Goal: Answer question/provide support: Share knowledge or assist other users

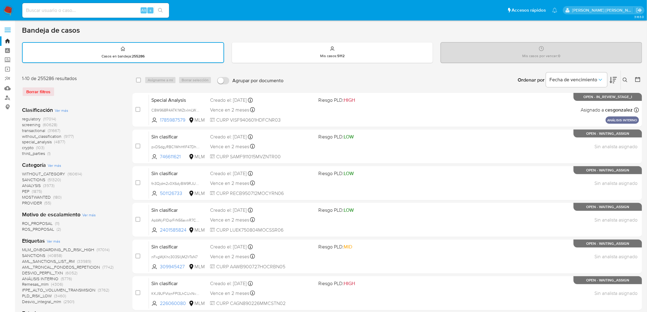
click at [6, 7] on img at bounding box center [8, 10] width 10 height 10
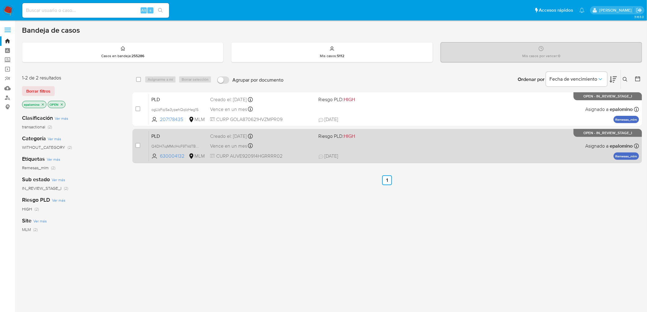
click at [158, 138] on span "PLD" at bounding box center [178, 136] width 54 height 8
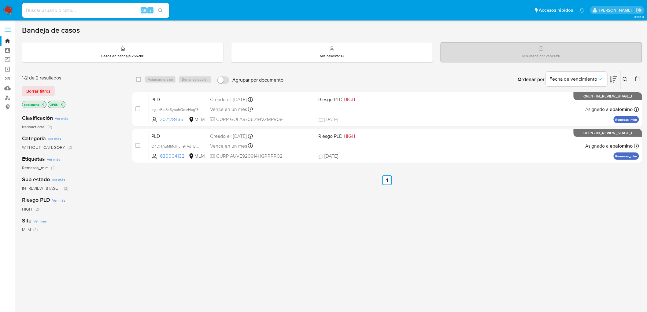
click at [40, 84] on div "1-2 de 2 resultados Borrar filtros epalomino OPEN" at bounding box center [71, 92] width 98 height 35
click at [39, 88] on span "Borrar filtros" at bounding box center [38, 91] width 24 height 9
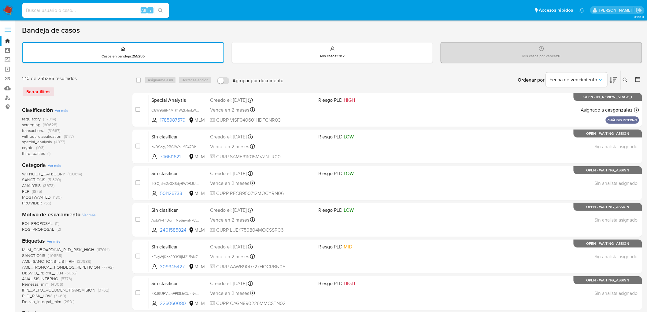
click at [6, 11] on img at bounding box center [8, 10] width 10 height 10
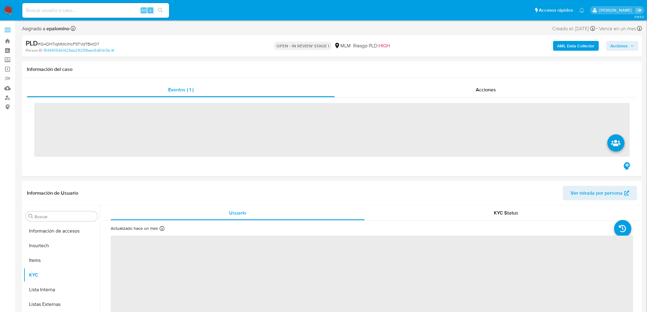
scroll to position [302, 0]
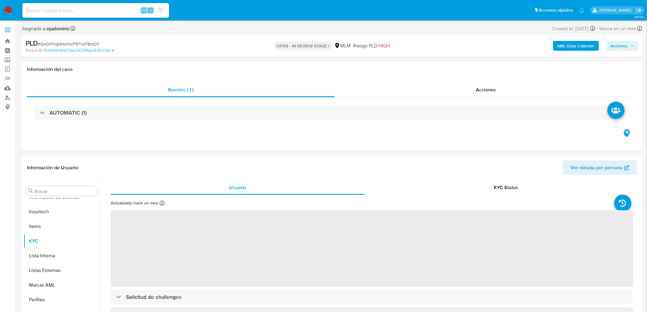
select select "10"
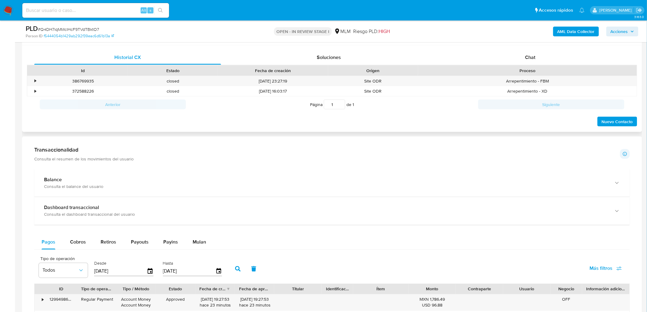
scroll to position [279, 0]
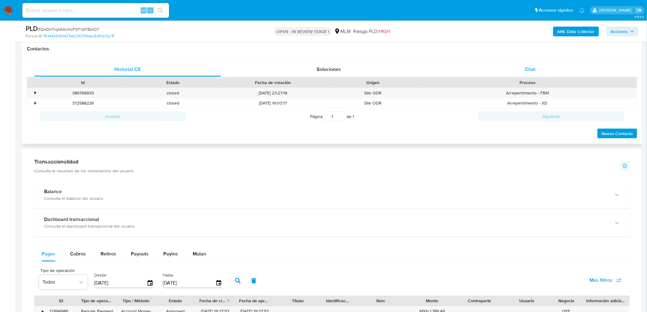
click at [537, 68] on div "Chat" at bounding box center [530, 69] width 187 height 15
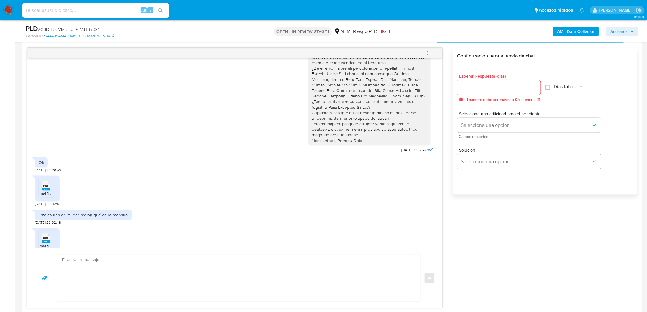
scroll to position [68, 0]
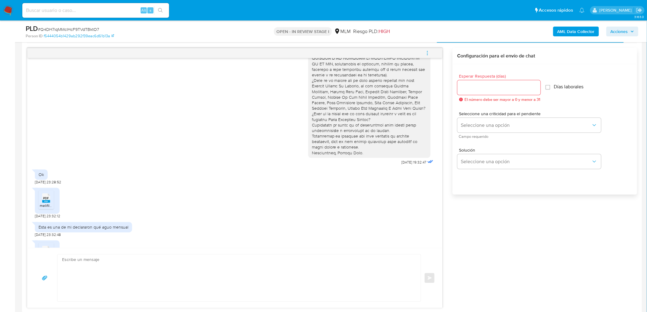
click at [46, 196] on span "PDF" at bounding box center [46, 198] width 6 height 4
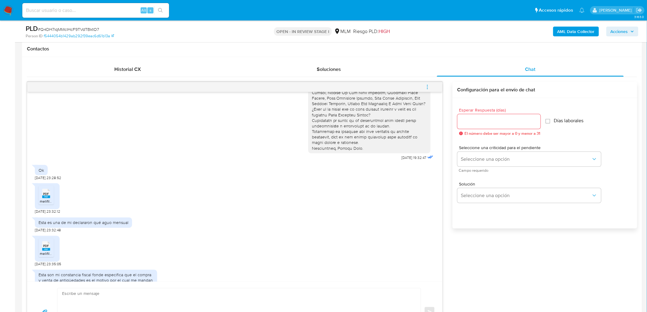
scroll to position [204, 0]
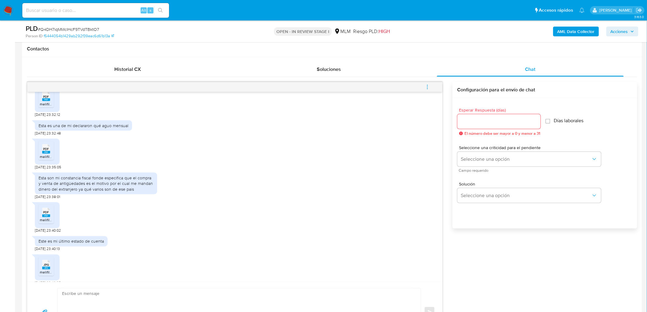
click at [49, 153] on rect at bounding box center [46, 152] width 8 height 3
click at [48, 213] on span "PDF" at bounding box center [46, 213] width 6 height 4
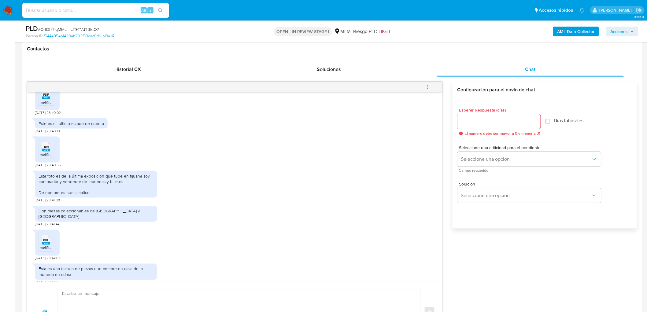
scroll to position [321, 0]
drag, startPoint x: 50, startPoint y: 240, endPoint x: 83, endPoint y: 231, distance: 35.0
click at [50, 245] on span "melifile1438043277851966293.pdf" at bounding box center [68, 247] width 56 height 5
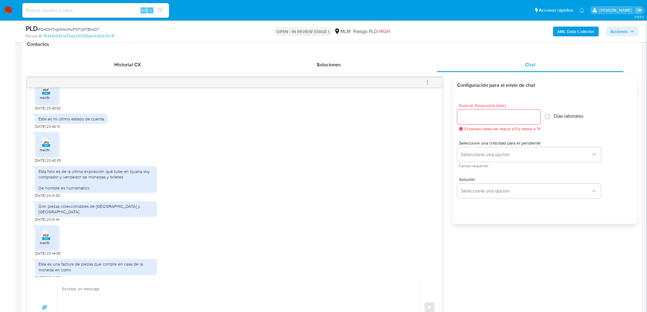
scroll to position [347, 0]
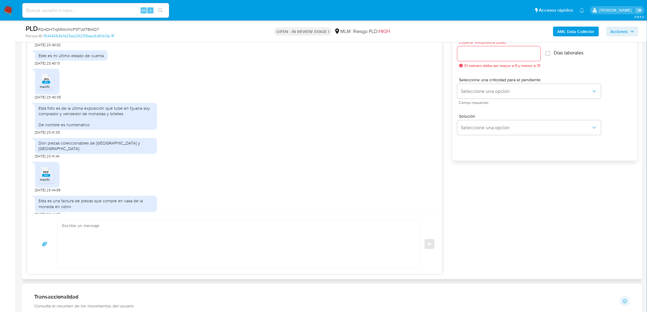
click at [46, 171] on span "PDF" at bounding box center [46, 173] width 6 height 4
click at [494, 55] on input "Esperar Respuesta (días)" at bounding box center [498, 54] width 83 height 8
type input "0"
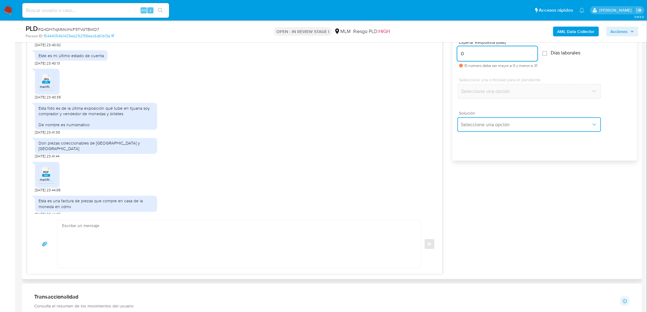
click at [490, 127] on span "Seleccione una opción" at bounding box center [526, 125] width 130 height 6
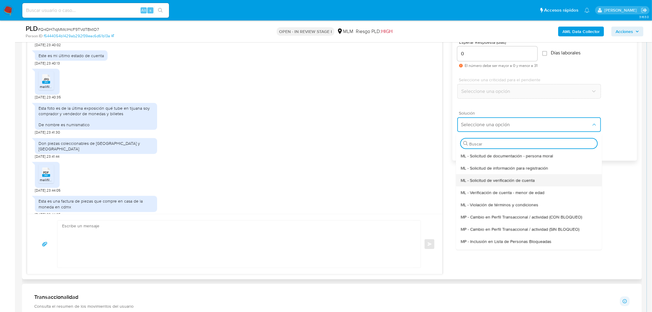
click at [496, 182] on span "ML - Solicitud de verificación de cuenta" at bounding box center [498, 180] width 74 height 6
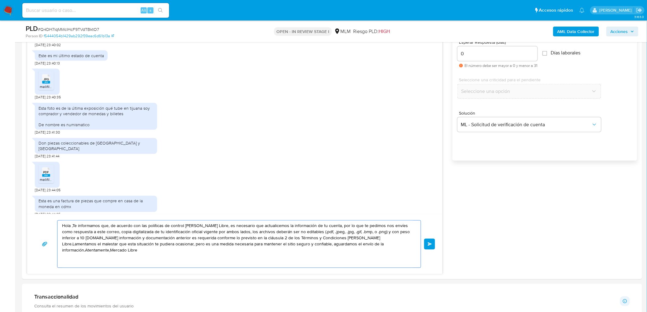
drag, startPoint x: 394, startPoint y: 246, endPoint x: 6, endPoint y: 221, distance: 389.5
click at [6, 221] on section "Bandeja Tablero Screening Búsqueda en Listas Watchlist Herramientas Operaciones…" at bounding box center [323, 292] width 647 height 1278
paste textarea "Agradecemos mucho tus respuestas. Para la institución es importante conocer a s…"
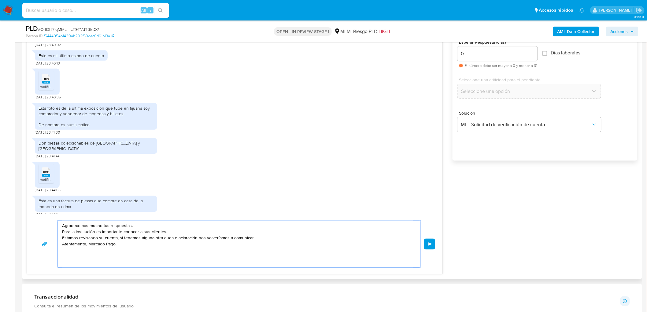
type textarea "Agradecemos mucho tus respuestas. Para la institución es importante conocer a s…"
click at [435, 247] on div "Agradecemos mucho tus respuestas. Para la institución es importante conocer a s…" at bounding box center [234, 244] width 415 height 60
click at [430, 246] on span "Enviar" at bounding box center [430, 244] width 4 height 4
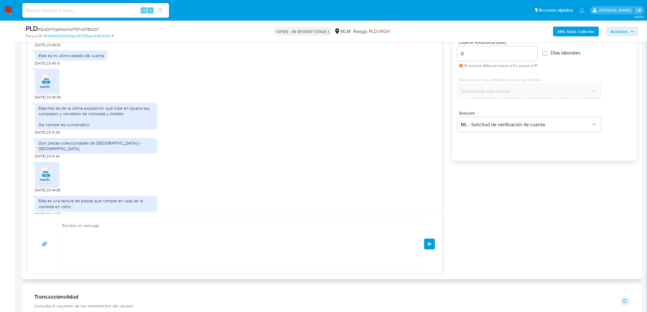
scroll to position [367, 0]
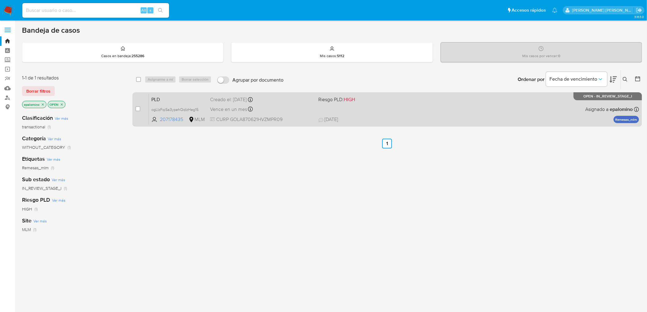
click at [163, 99] on span "PLD" at bounding box center [178, 99] width 54 height 8
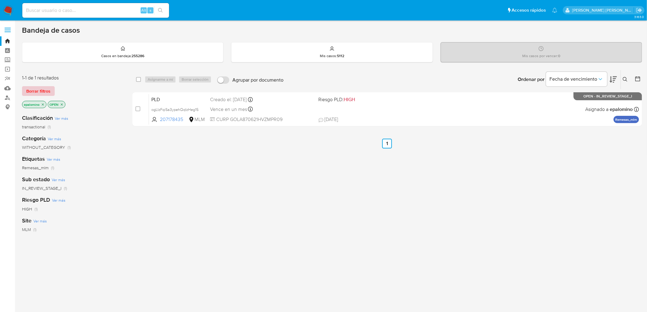
click at [37, 90] on span "Borrar filtros" at bounding box center [38, 91] width 24 height 9
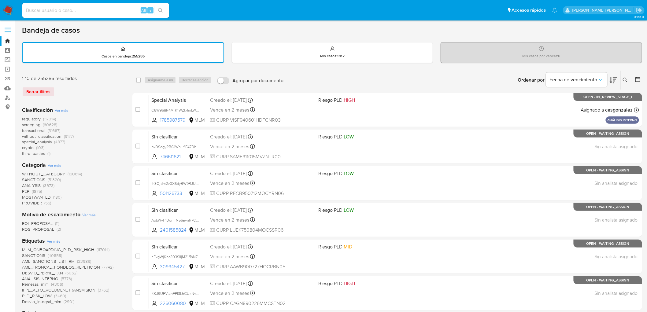
click at [8, 12] on img at bounding box center [8, 10] width 10 height 10
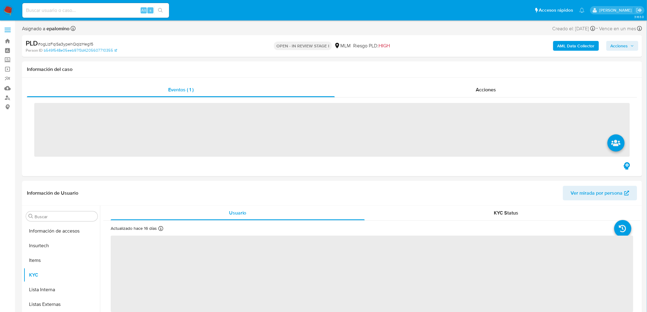
scroll to position [302, 0]
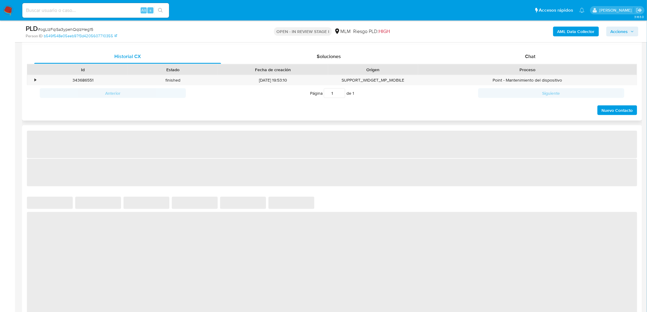
select select "10"
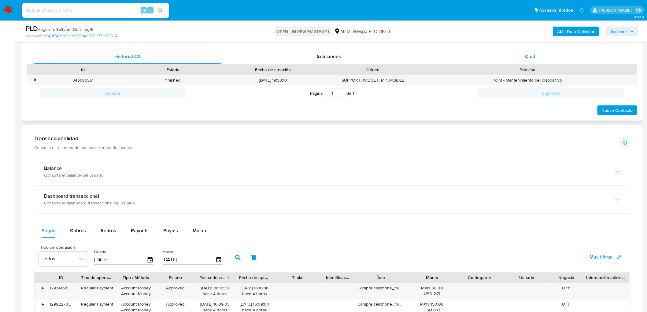
click at [536, 54] on div "Chat" at bounding box center [530, 56] width 187 height 15
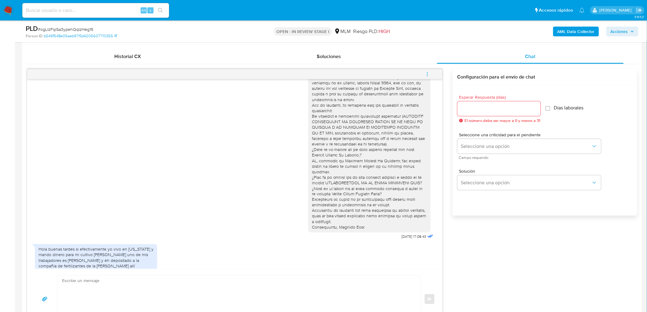
scroll to position [0, 0]
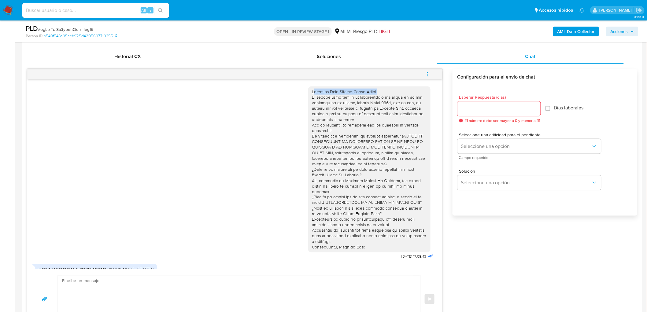
drag, startPoint x: 380, startPoint y: 90, endPoint x: 308, endPoint y: 88, distance: 72.1
click at [308, 88] on div at bounding box center [369, 169] width 122 height 166
copy div "stimado Jose Arturo Gomez Lopez."
click at [483, 108] on input "Esperar Respuesta (días)" at bounding box center [498, 109] width 83 height 8
type input "3"
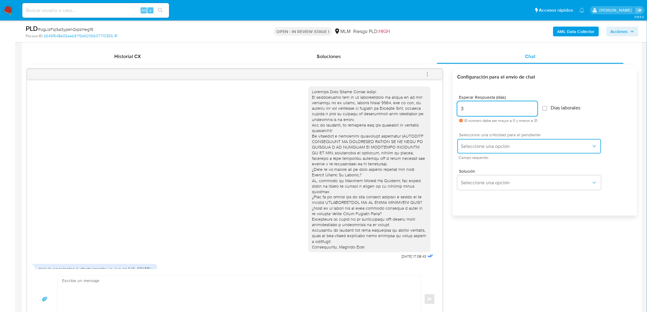
click at [482, 147] on span "Seleccione una opción" at bounding box center [526, 146] width 130 height 6
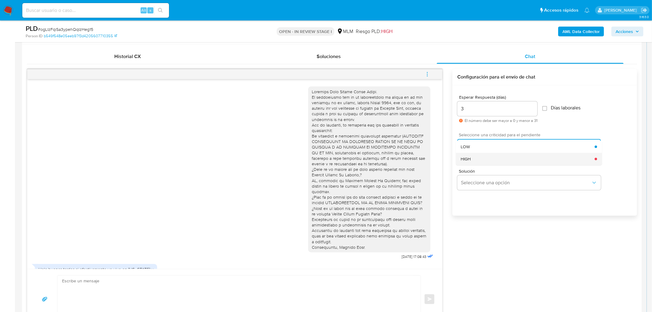
click at [482, 158] on div "HIGH" at bounding box center [528, 159] width 134 height 12
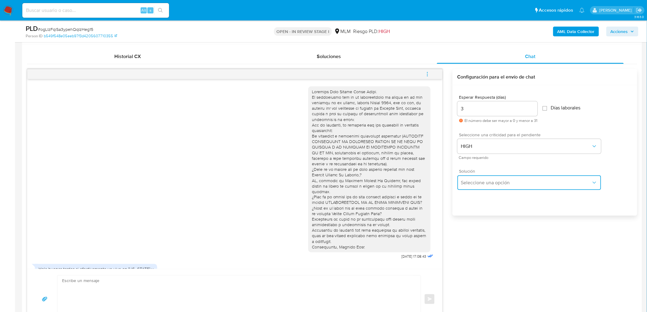
click at [483, 181] on span "Seleccione una opción" at bounding box center [526, 183] width 130 height 6
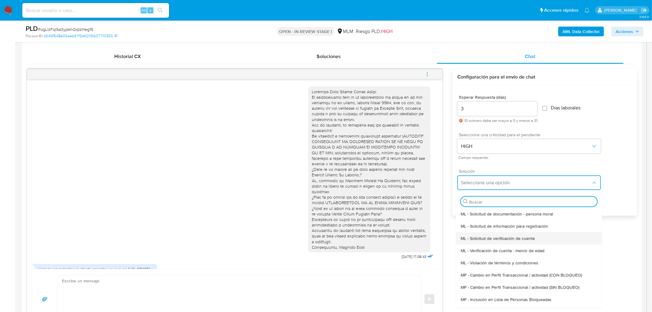
click at [496, 238] on span "ML - Solicitud de verificación de cuenta" at bounding box center [498, 238] width 74 height 6
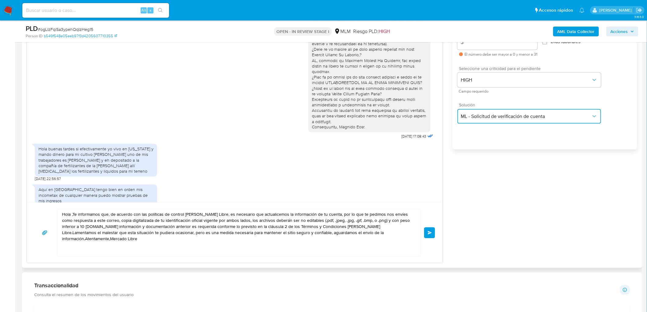
scroll to position [359, 0]
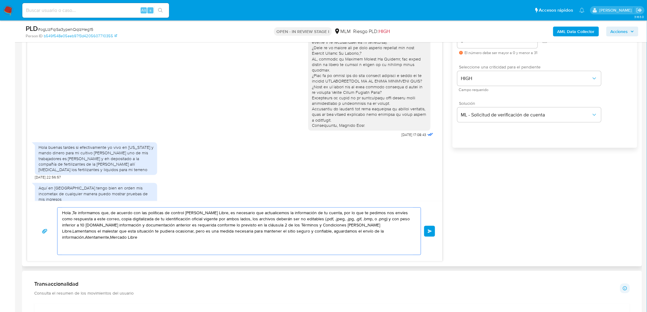
drag, startPoint x: 387, startPoint y: 228, endPoint x: 380, endPoint y: 235, distance: 10.4
click at [336, 228] on textarea "Hola ,Te informamos que, de acuerdo con las políticas de control de Mercado Lib…" at bounding box center [237, 231] width 351 height 47
drag, startPoint x: 390, startPoint y: 235, endPoint x: 62, endPoint y: 205, distance: 329.2
click at [62, 205] on div "Hola ,Te informamos que, de acuerdo con las políticas de control de Mercado Lib…" at bounding box center [234, 231] width 415 height 60
paste textarea "stimado Jose Arturo Gomez Lopez."
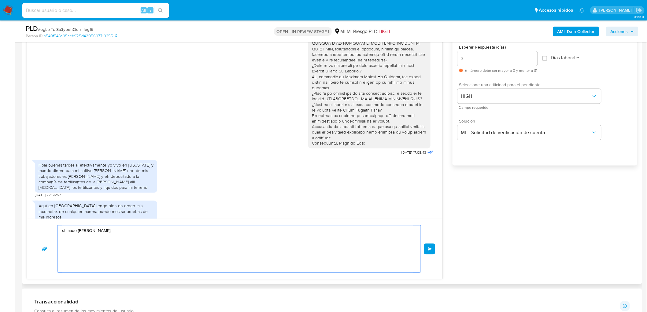
scroll to position [325, 0]
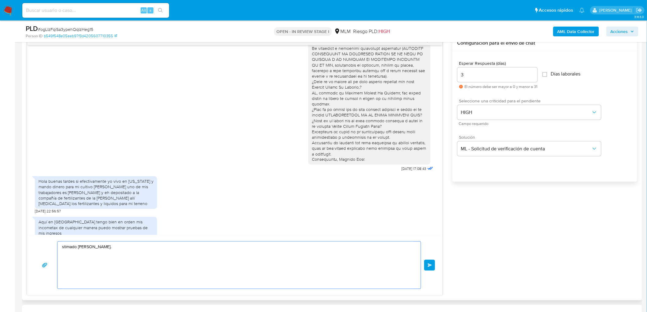
click at [65, 246] on textarea "stimado Jose Arturo Gomez Lopez." at bounding box center [237, 265] width 351 height 47
click at [145, 254] on textarea "estimado Jose Arturo Gomez Lopez." at bounding box center [237, 265] width 351 height 47
drag, startPoint x: 362, startPoint y: 152, endPoint x: 304, endPoint y: 154, distance: 58.4
click at [308, 154] on div at bounding box center [369, 82] width 122 height 166
copy div "Atentamente, Mercado Pago."
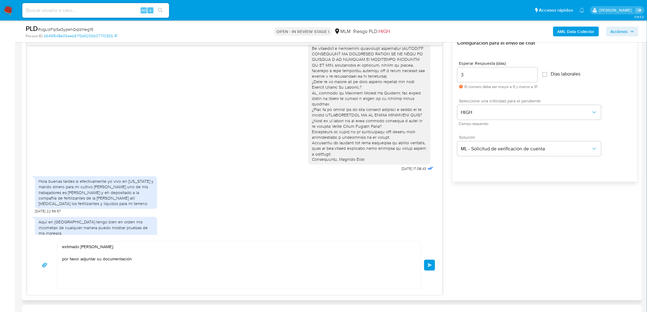
click at [145, 264] on textarea "estimado Jose Arturo Gomez Lopez. por favor adjuntar su documentación" at bounding box center [237, 265] width 351 height 47
paste textarea "Atentamente, Mercado Pago."
click at [145, 261] on textarea "estimado Jose Arturo Gomez Lopez. por favor adjuntar su documentación Atentamen…" at bounding box center [237, 265] width 351 height 47
click at [251, 269] on textarea "estimado Jose Arturo Gomez Lopez. por favor adjuntar su documentación como reci…" at bounding box center [237, 265] width 351 height 47
click at [246, 260] on textarea "estimado Jose Arturo Gomez Lopez. por favor adjuntar su documentación como reci…" at bounding box center [237, 265] width 351 height 47
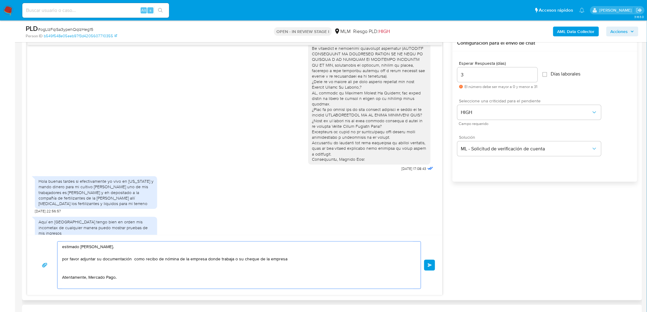
drag, startPoint x: 233, startPoint y: 260, endPoint x: 179, endPoint y: 260, distance: 54.1
click at [179, 260] on textarea "estimado Jose Arturo Gomez Lopez. por favor adjuntar su documentación como reci…" at bounding box center [237, 265] width 351 height 47
drag, startPoint x: 237, startPoint y: 260, endPoint x: 203, endPoint y: 259, distance: 33.9
click at [203, 259] on textarea "estimado Jose Arturo Gomez Lopez. por favor adjuntar su documentación como reci…" at bounding box center [237, 265] width 351 height 47
paste textarea "donde trabaja"
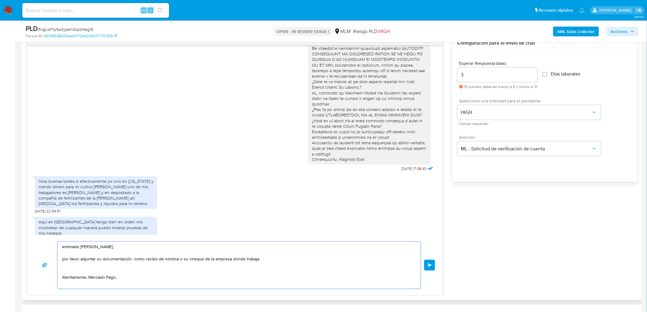
click at [112, 271] on textarea "estimado Jose Arturo Gomez Lopez. por favor adjuntar su documentación como reci…" at bounding box center [237, 265] width 351 height 47
type textarea "estimado Jose Arturo Gomez Lopez. por favor adjuntar su documentación como reci…"
click at [428, 265] on span "Enviar" at bounding box center [430, 265] width 4 height 4
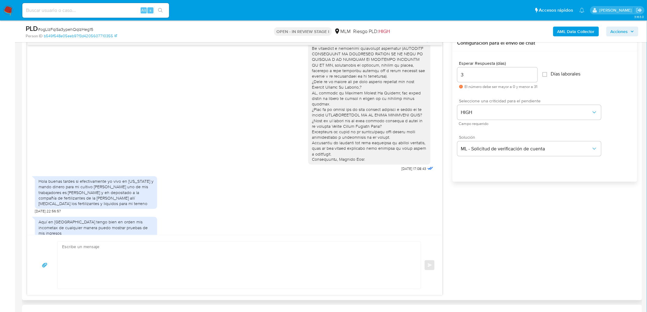
scroll to position [105, 0]
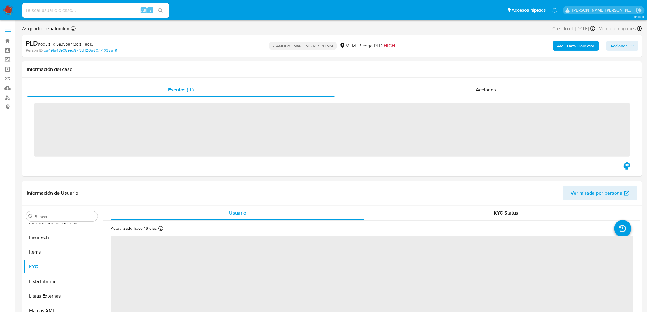
scroll to position [302, 0]
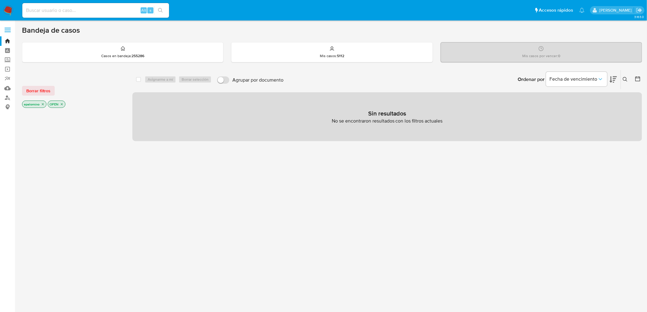
click at [50, 89] on button "Borrar filtros" at bounding box center [38, 91] width 33 height 10
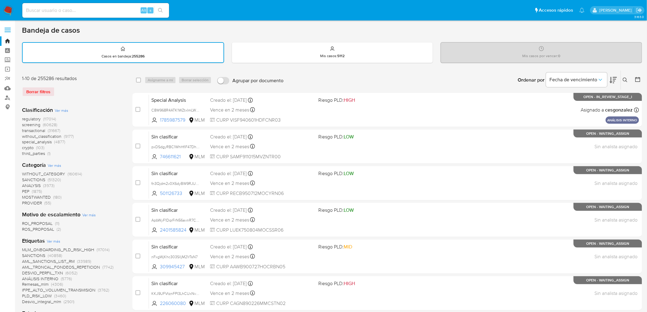
click at [102, 136] on div "regulatory (117014) screening (60628) transactional (31667) without_classificat…" at bounding box center [72, 136] width 101 height 40
click at [6, 9] on img at bounding box center [8, 10] width 10 height 10
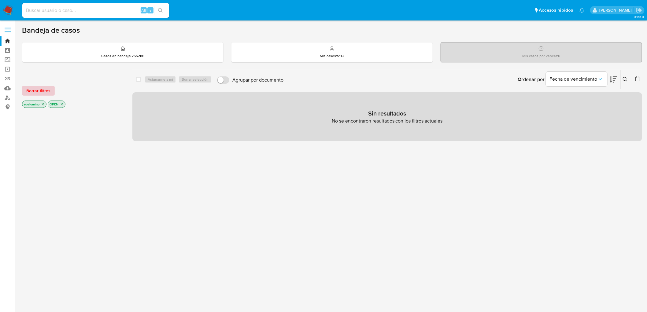
click at [41, 91] on span "Borrar filtros" at bounding box center [38, 90] width 24 height 9
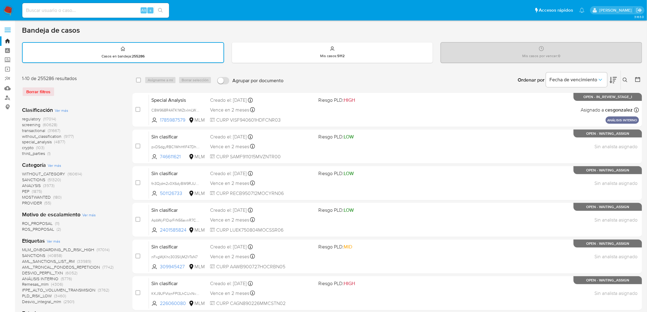
click at [624, 78] on icon at bounding box center [624, 80] width 5 height 5
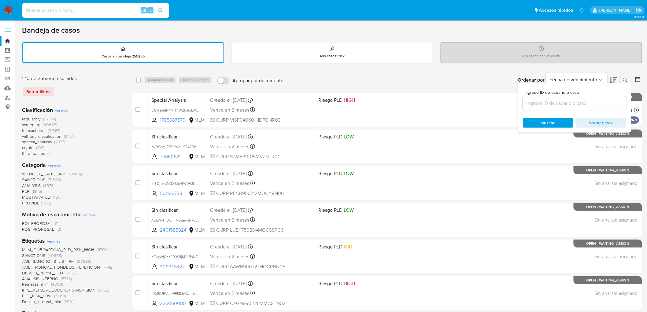
click at [558, 105] on input at bounding box center [574, 103] width 103 height 8
type input "60930528"
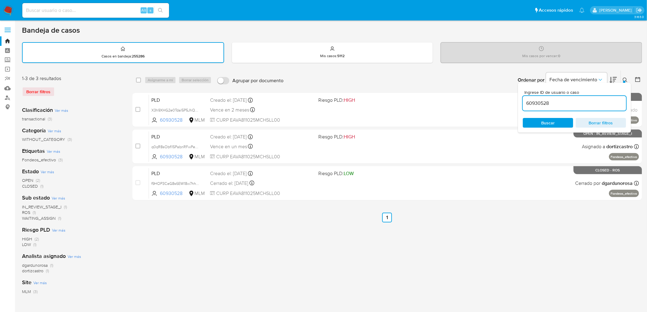
click at [625, 80] on icon at bounding box center [624, 80] width 5 height 5
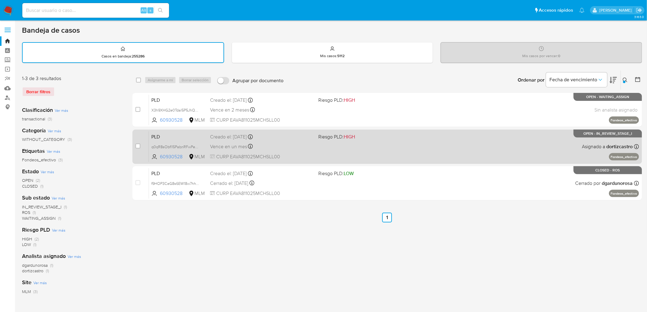
click at [156, 134] on span "PLD" at bounding box center [178, 136] width 54 height 8
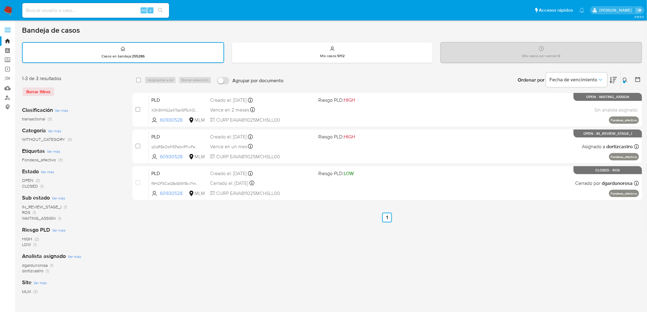
click at [10, 10] on img at bounding box center [8, 10] width 10 height 10
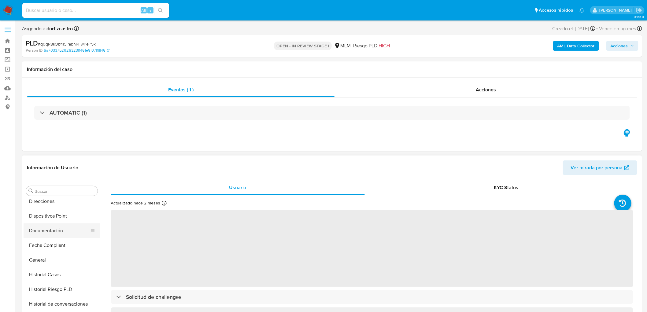
select select "10"
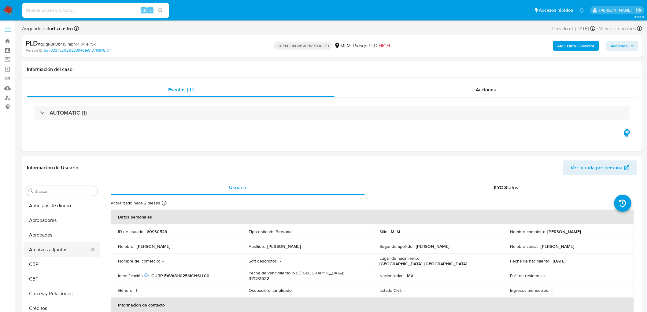
click at [64, 247] on button "Archivos adjuntos" at bounding box center [60, 249] width 72 height 15
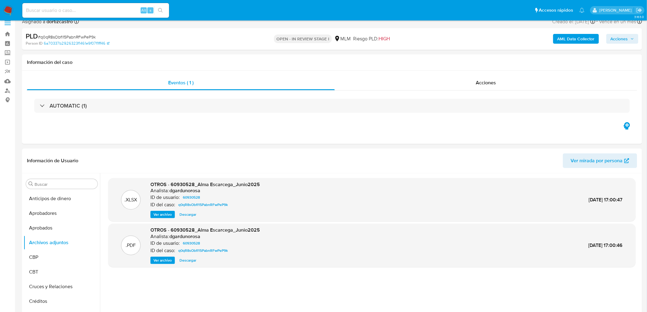
scroll to position [37, 0]
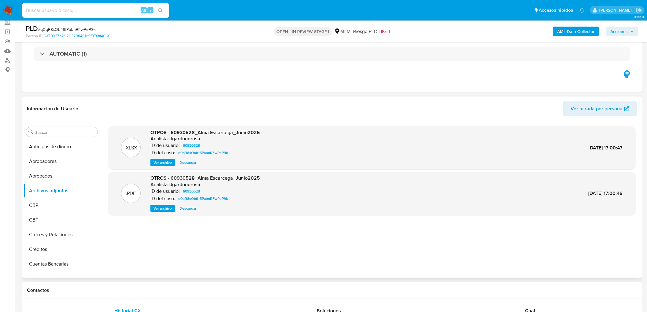
click at [272, 221] on div ".XLSX OTROS - 60930528_Alma Escarcega_Junio2025 Analista: dgardunorosa ID de us…" at bounding box center [371, 199] width 527 height 147
click at [281, 224] on div ".XLSX OTROS - 60930528_Alma Escarcega_Junio2025 Analista: dgardunorosa ID de us…" at bounding box center [371, 199] width 527 height 147
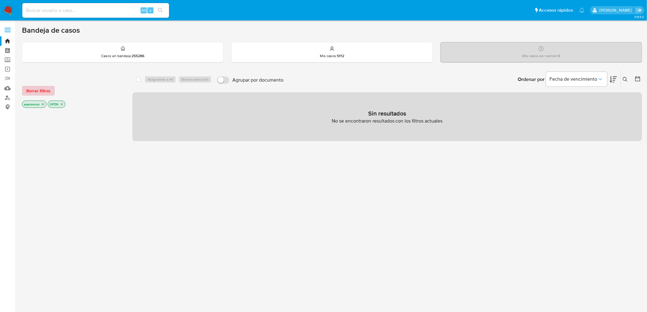
click at [34, 89] on span "Borrar filtros" at bounding box center [38, 90] width 24 height 9
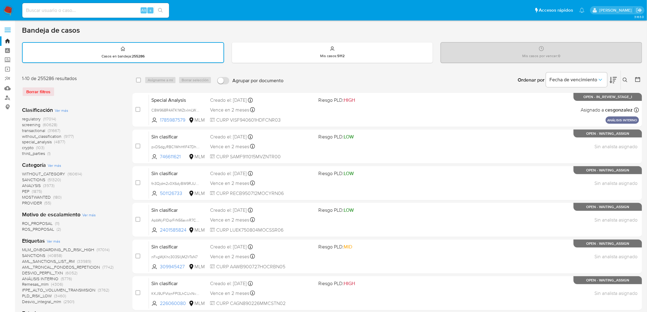
click at [626, 80] on icon at bounding box center [624, 80] width 5 height 5
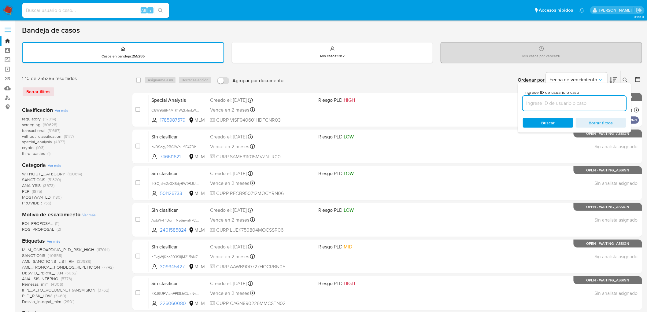
click at [559, 105] on input at bounding box center [574, 103] width 103 height 8
type input "60930528"
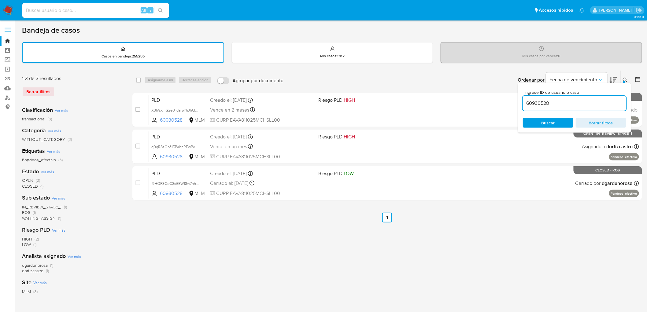
click at [627, 80] on icon at bounding box center [624, 80] width 5 height 5
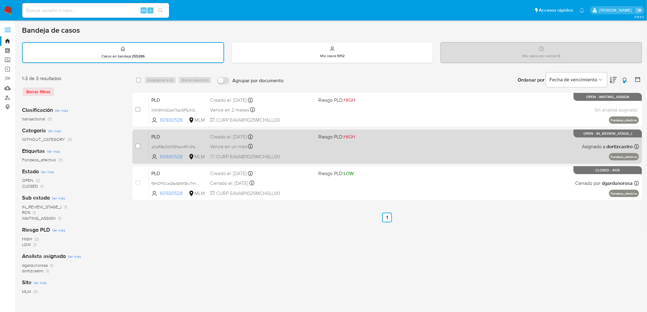
click at [155, 138] on span "PLD" at bounding box center [178, 136] width 54 height 8
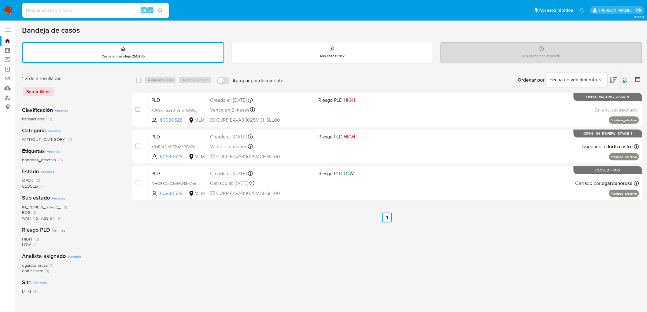
click at [10, 11] on img at bounding box center [8, 10] width 10 height 10
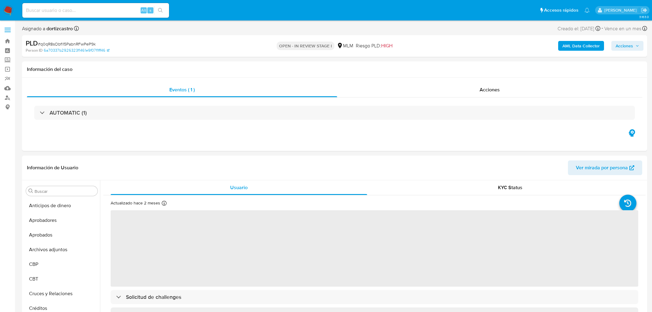
select select "10"
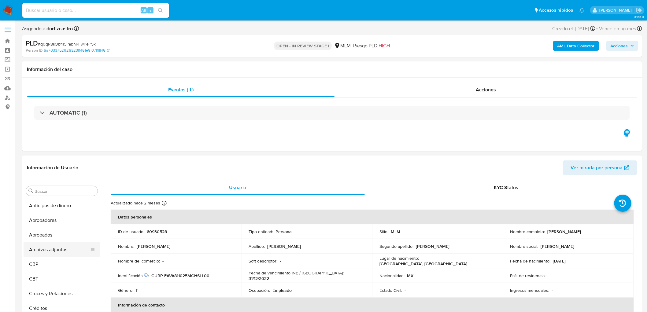
click at [59, 250] on button "Archivos adjuntos" at bounding box center [60, 249] width 72 height 15
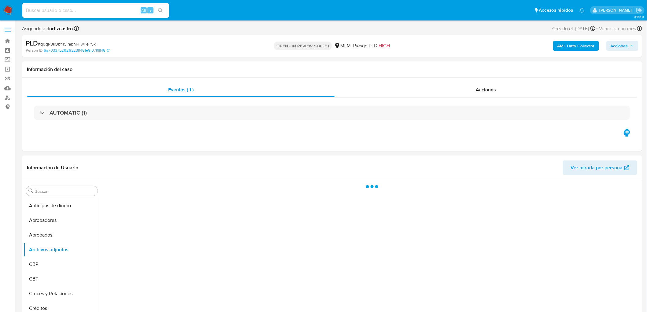
scroll to position [53, 0]
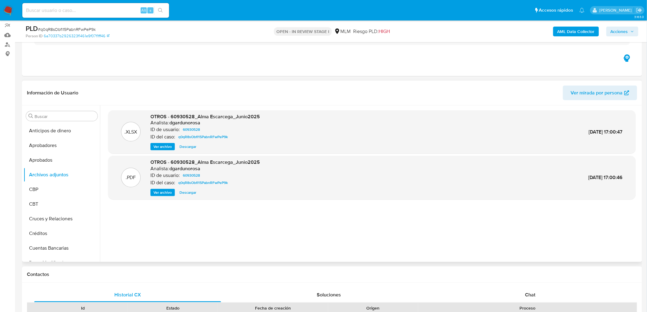
click at [268, 211] on div ".XLSX OTROS - 60930528_Alma Escarcega_Junio2025 Analista: dgardunorosa ID de us…" at bounding box center [371, 183] width 527 height 147
click at [294, 205] on div ".XLSX OTROS - 60930528_Alma Escarcega_Junio2025 Analista: dgardunorosa ID de us…" at bounding box center [371, 183] width 527 height 147
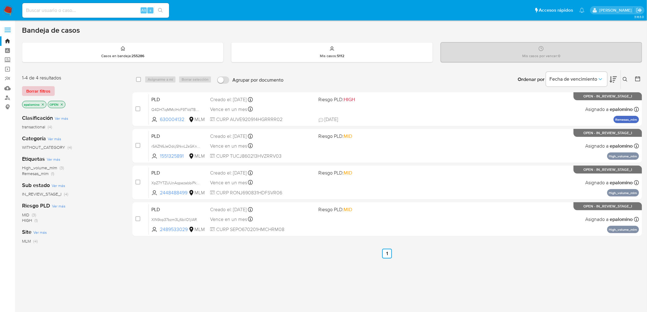
click at [50, 92] on span "Borrar filtros" at bounding box center [38, 91] width 24 height 9
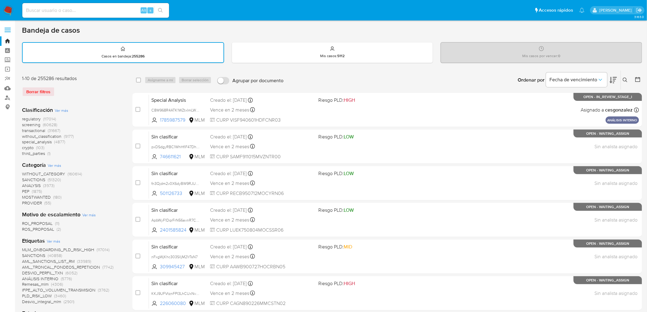
drag, startPoint x: 11, startPoint y: 12, endPoint x: 13, endPoint y: 16, distance: 4.3
click at [11, 13] on img at bounding box center [8, 10] width 10 height 10
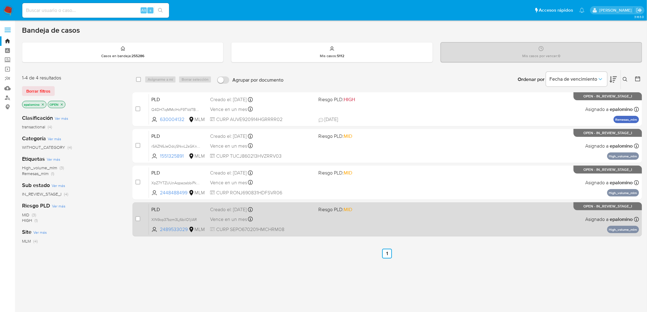
click at [159, 205] on span "PLD" at bounding box center [178, 209] width 54 height 8
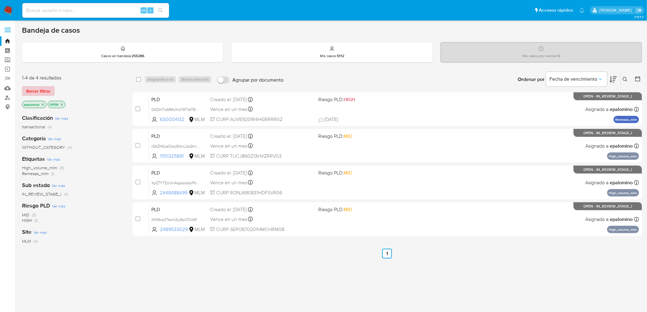
click at [48, 90] on span "Borrar filtros" at bounding box center [38, 91] width 24 height 9
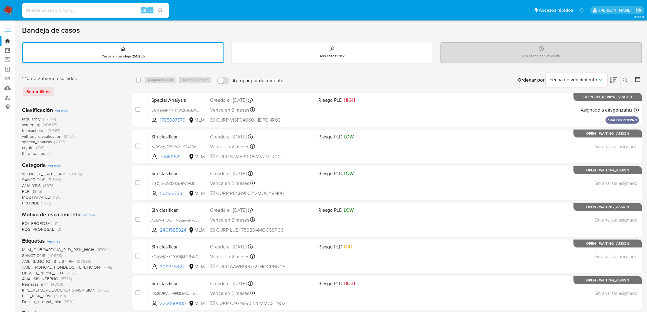
click at [626, 78] on icon at bounding box center [624, 80] width 5 height 5
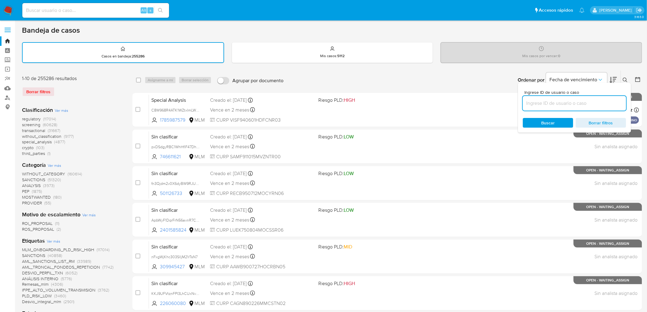
click at [557, 99] on input at bounding box center [574, 103] width 103 height 8
type input "2489533029"
click at [539, 119] on span "Buscar" at bounding box center [548, 123] width 42 height 9
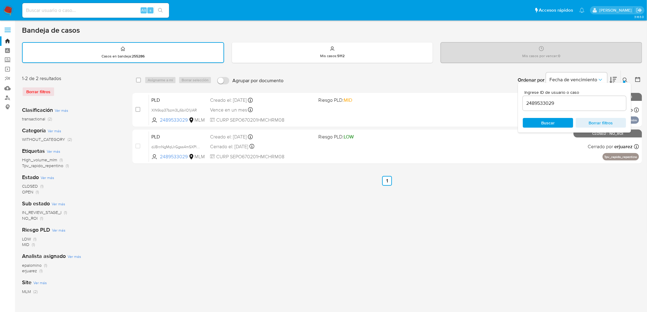
click at [626, 79] on icon at bounding box center [624, 80] width 5 height 5
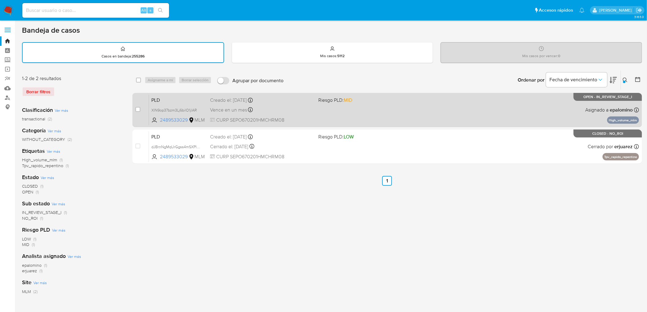
click at [163, 96] on span "PLD" at bounding box center [178, 100] width 54 height 8
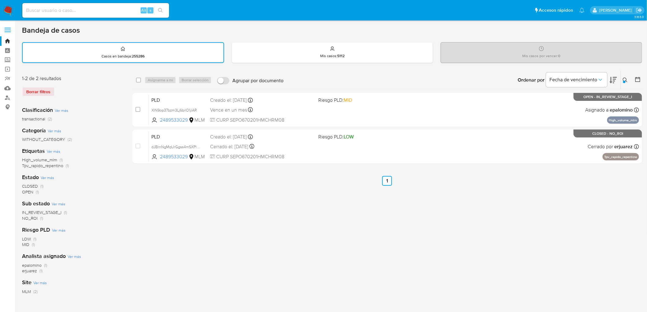
click at [9, 13] on img at bounding box center [8, 10] width 10 height 10
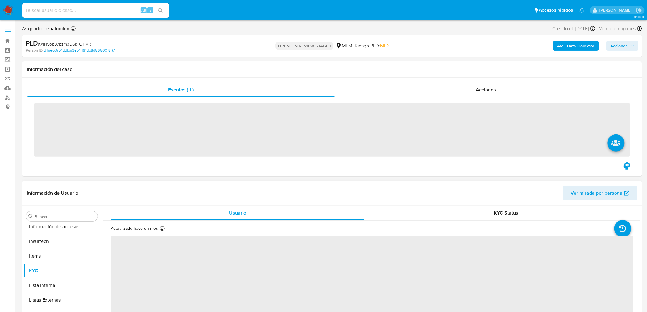
scroll to position [302, 0]
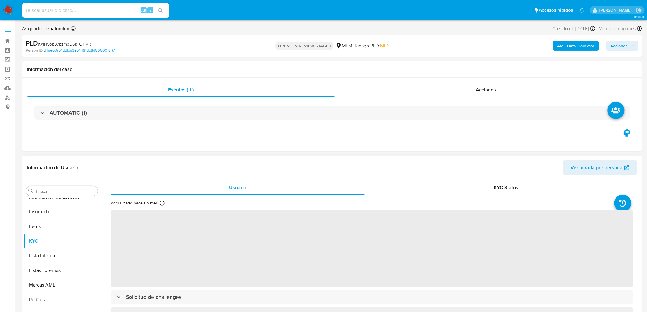
select select "10"
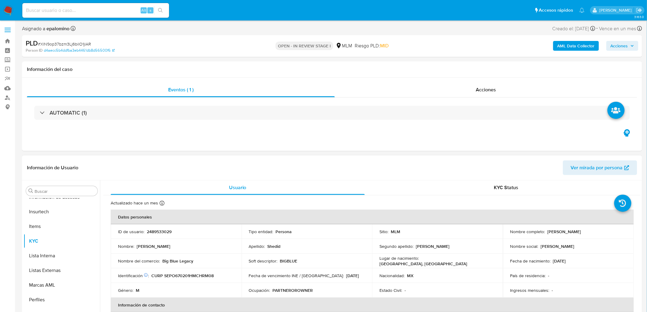
click at [166, 231] on p "2489533029" at bounding box center [159, 232] width 25 height 6
copy p "2489533029"
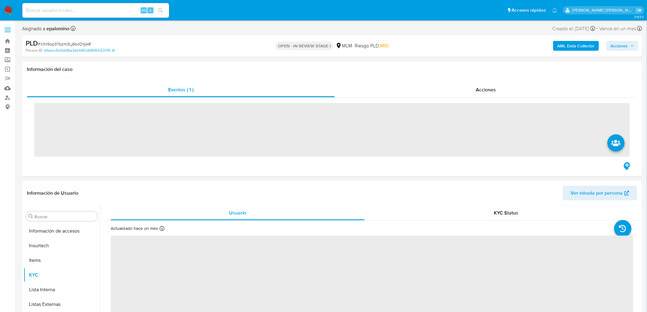
scroll to position [302, 0]
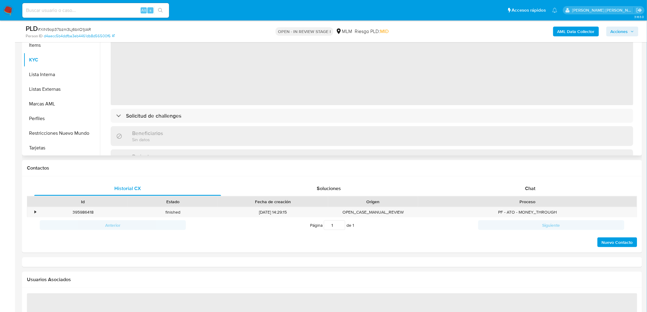
select select "10"
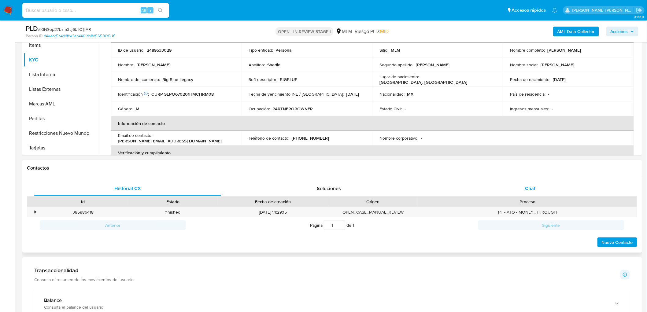
click at [517, 184] on div "Chat" at bounding box center [530, 188] width 187 height 15
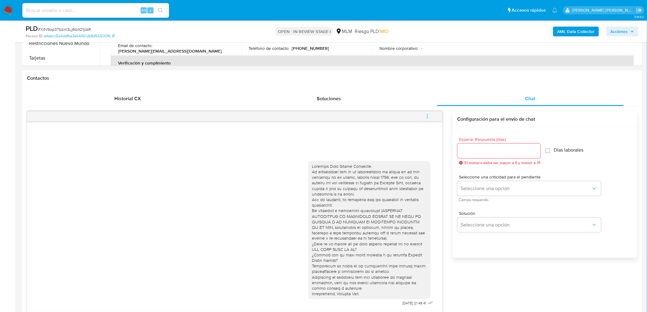
scroll to position [261, 0]
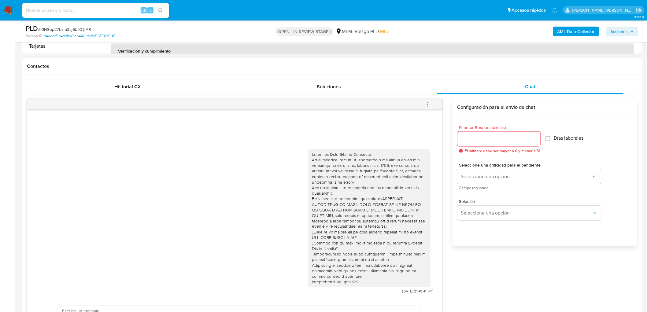
click at [425, 99] on span "menu-action" at bounding box center [427, 104] width 6 height 15
click at [375, 93] on li "Cerrar conversación" at bounding box center [385, 92] width 63 height 11
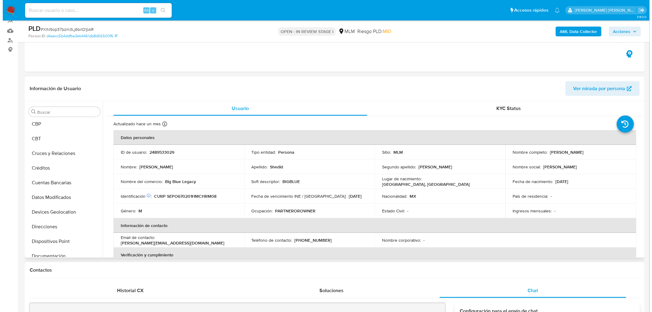
scroll to position [0, 0]
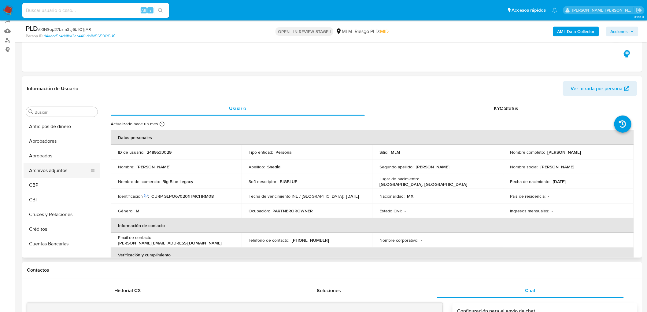
click at [62, 171] on button "Archivos adjuntos" at bounding box center [60, 170] width 72 height 15
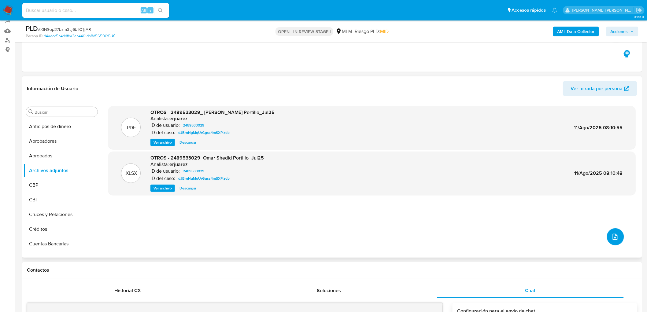
click at [615, 234] on icon "upload-file" at bounding box center [614, 236] width 7 height 7
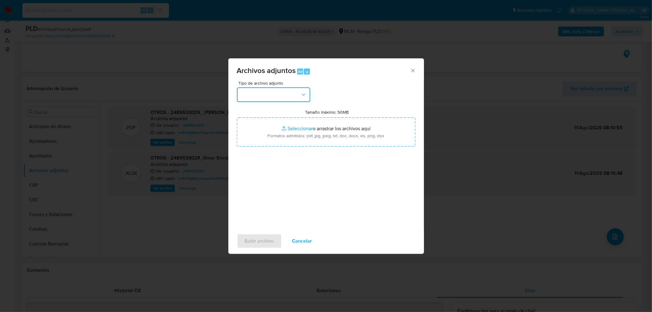
click at [285, 95] on button "button" at bounding box center [273, 94] width 73 height 15
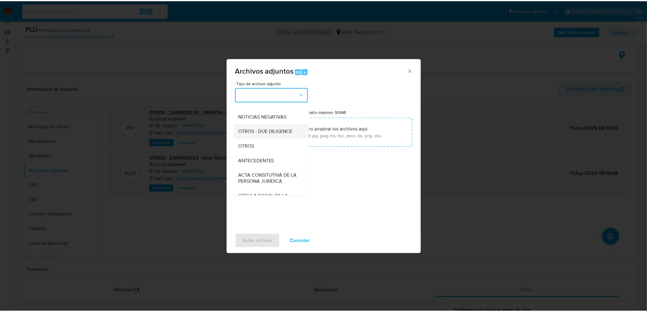
scroll to position [102, 0]
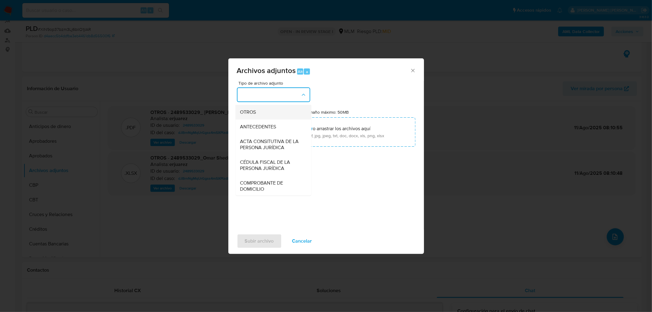
click at [268, 119] on div "OTROS" at bounding box center [271, 112] width 62 height 15
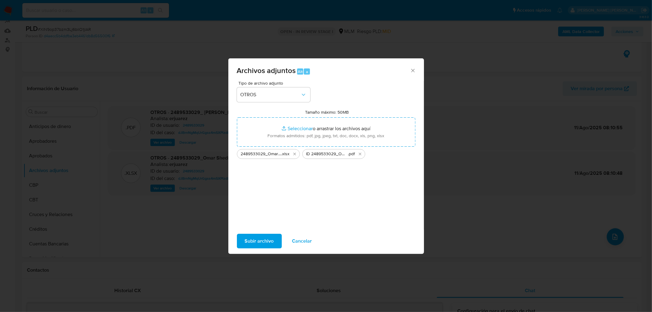
click at [254, 239] on span "Subir archivo" at bounding box center [259, 240] width 29 height 13
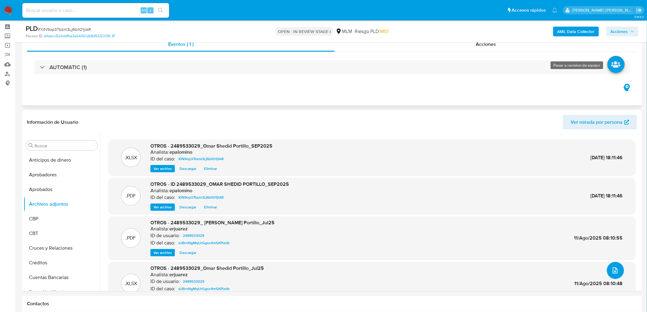
scroll to position [24, 0]
click at [620, 32] on span "Acciones" at bounding box center [618, 32] width 17 height 10
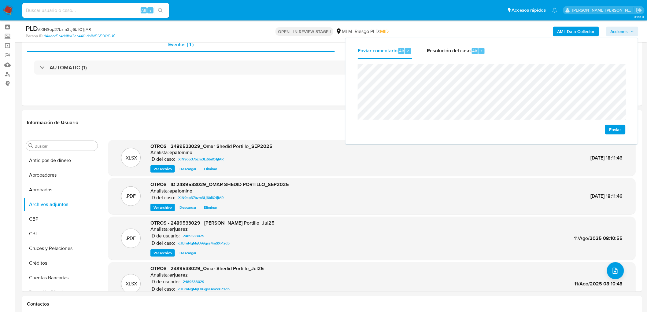
drag, startPoint x: 616, startPoint y: 130, endPoint x: 596, endPoint y: 122, distance: 21.7
click at [616, 130] on span "Enviar" at bounding box center [615, 129] width 12 height 9
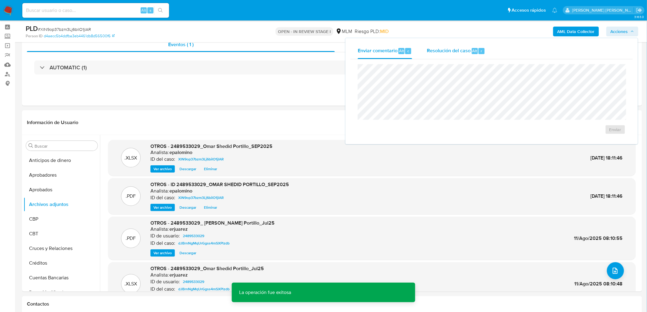
click at [465, 47] on span "Resolución del caso" at bounding box center [449, 50] width 44 height 7
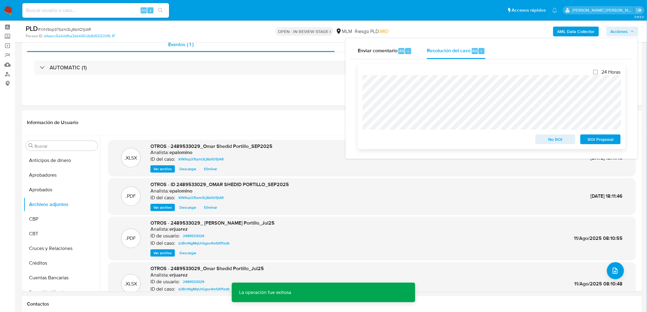
click at [548, 137] on span "No ROI" at bounding box center [555, 139] width 32 height 9
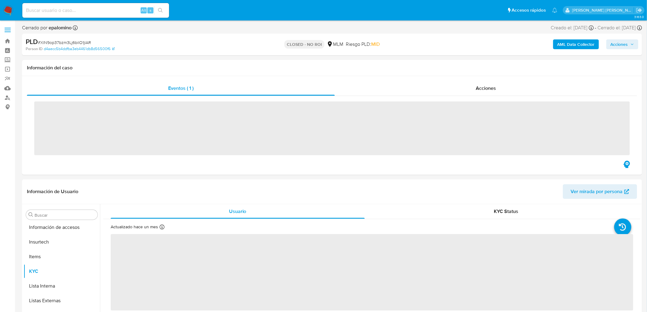
scroll to position [302, 0]
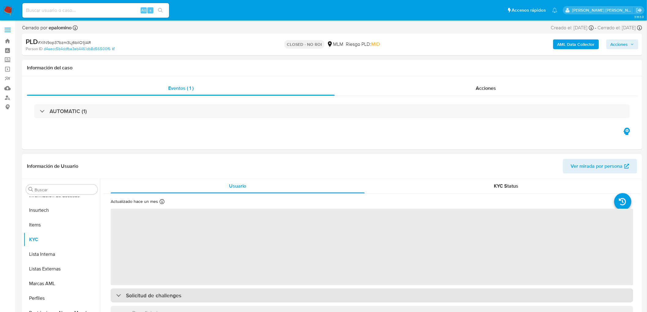
select select "10"
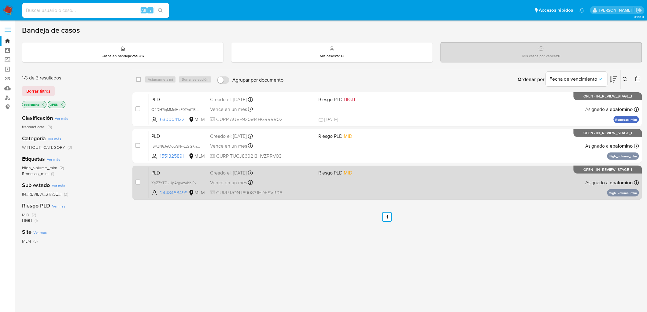
click at [163, 169] on span "PLD" at bounding box center [178, 172] width 54 height 8
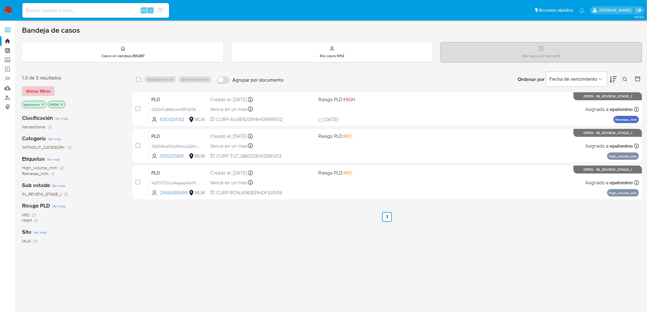
click at [39, 92] on span "Borrar filtros" at bounding box center [38, 91] width 24 height 9
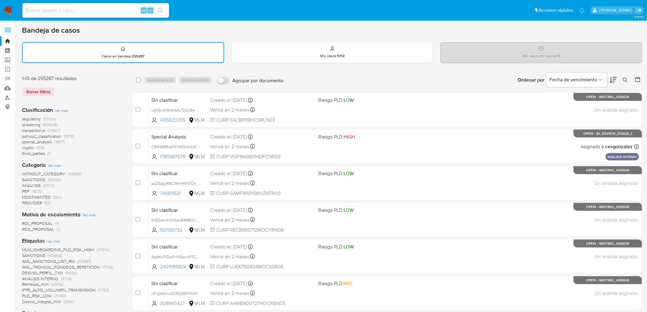
click at [622, 79] on icon at bounding box center [624, 80] width 5 height 5
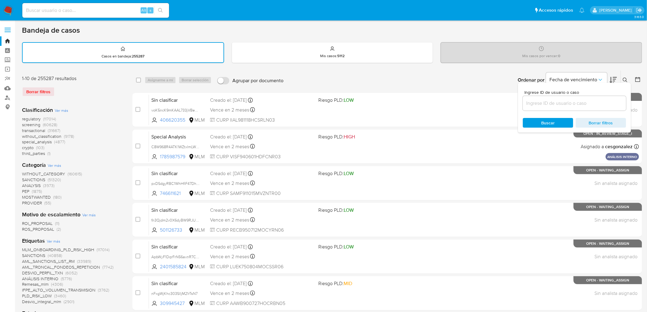
click at [567, 96] on div at bounding box center [574, 103] width 103 height 15
drag, startPoint x: 559, startPoint y: 100, endPoint x: 548, endPoint y: 113, distance: 17.3
click at [559, 100] on input at bounding box center [574, 103] width 103 height 8
paste input "2448488499"
type input "2448488499"
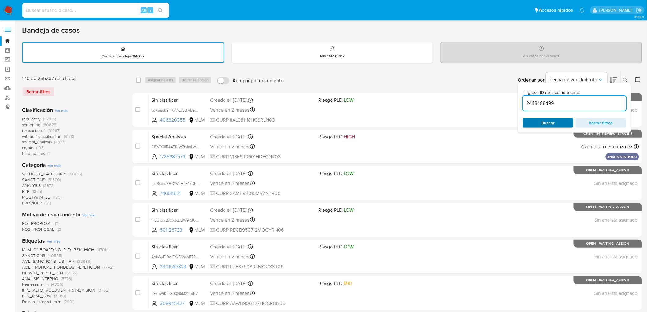
click at [540, 119] on span "Buscar" at bounding box center [548, 123] width 42 height 9
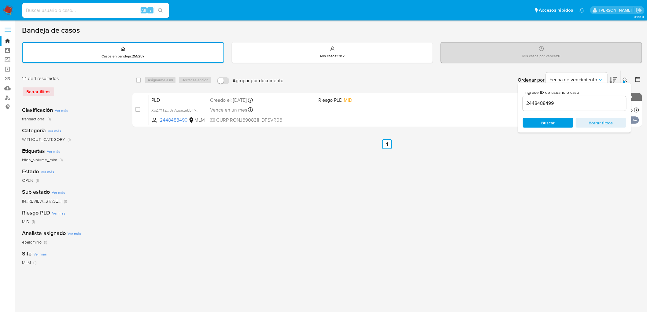
click at [624, 79] on icon at bounding box center [624, 80] width 5 height 5
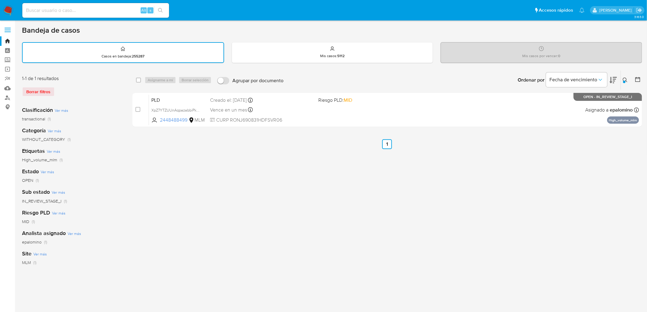
click at [457, 207] on div "select-all-cases-checkbox Asignarme a mí Borrar selección Agrupar por documento…" at bounding box center [386, 204] width 509 height 268
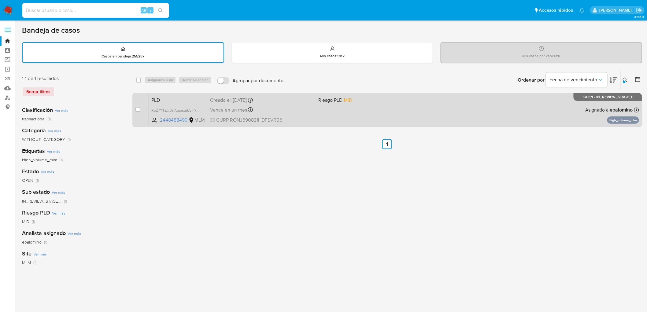
click at [161, 97] on span "PLD" at bounding box center [178, 100] width 54 height 8
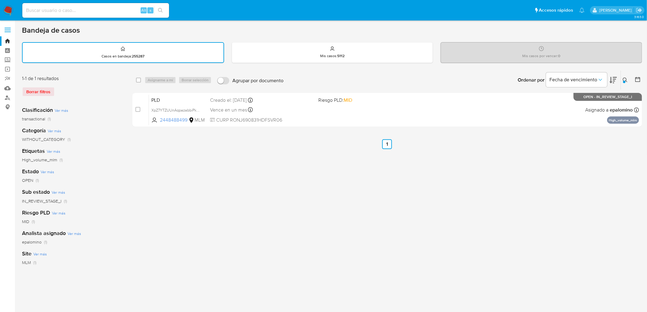
click at [7, 8] on img at bounding box center [8, 10] width 10 height 10
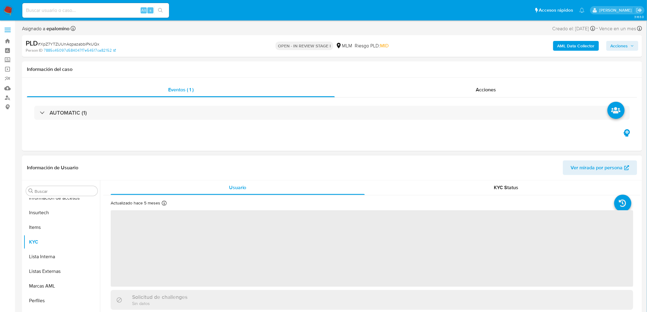
scroll to position [302, 0]
select select "10"
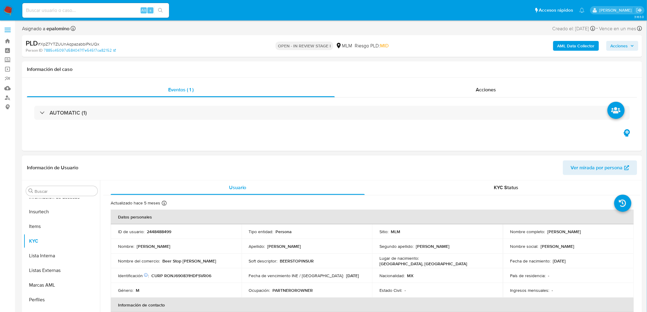
click at [161, 230] on p "2448488499" at bounding box center [159, 232] width 24 height 6
copy p "2448488499"
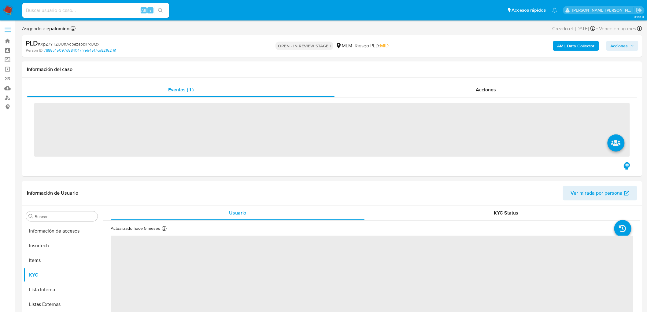
scroll to position [302, 0]
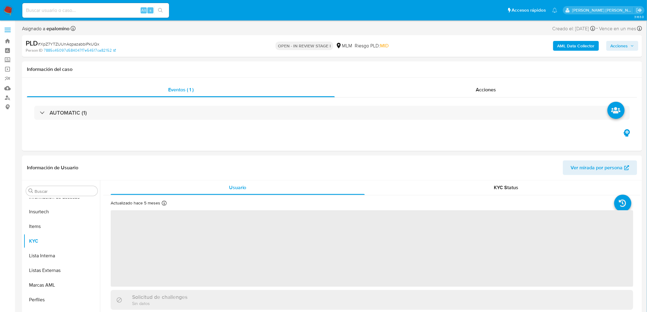
select select "10"
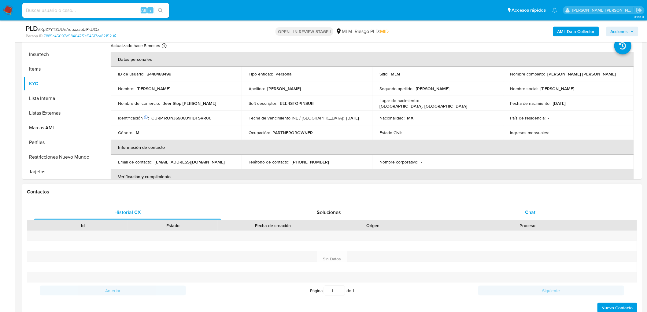
click at [527, 209] on span "Chat" at bounding box center [530, 212] width 10 height 7
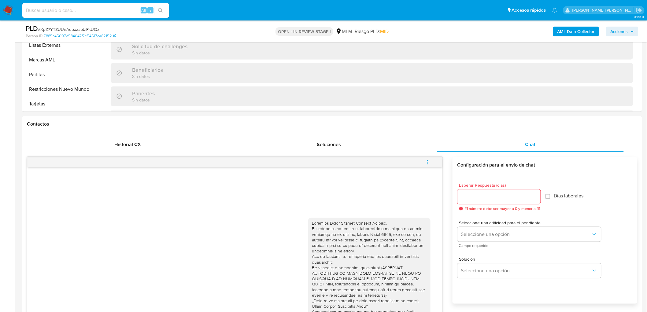
scroll to position [283, 0]
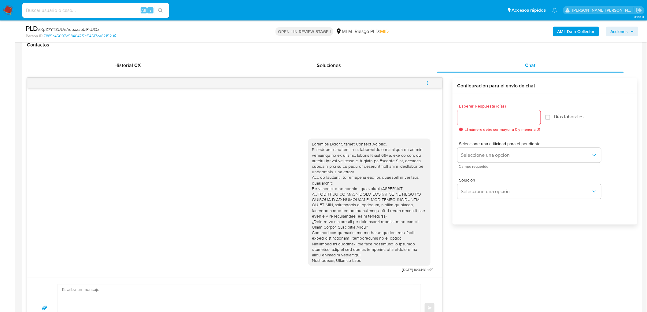
click at [429, 81] on icon "menu-action" at bounding box center [427, 83] width 6 height 6
click at [377, 72] on li "Cerrar conversación" at bounding box center [385, 71] width 63 height 11
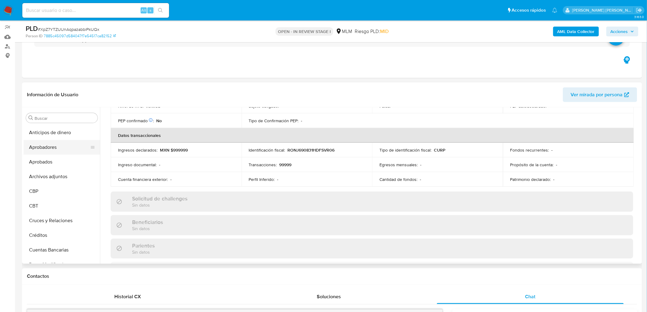
scroll to position [45, 0]
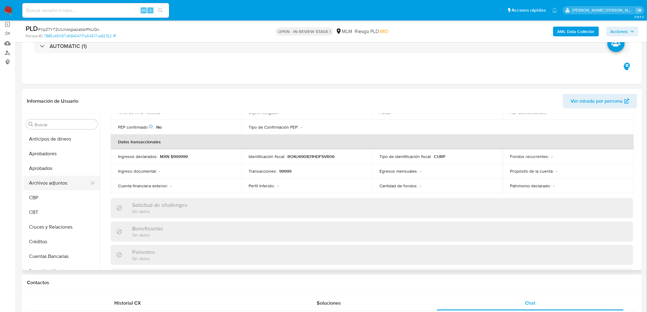
click at [53, 182] on button "Archivos adjuntos" at bounding box center [60, 183] width 72 height 15
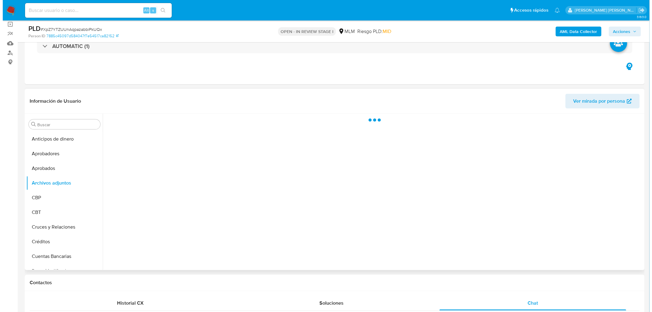
scroll to position [0, 0]
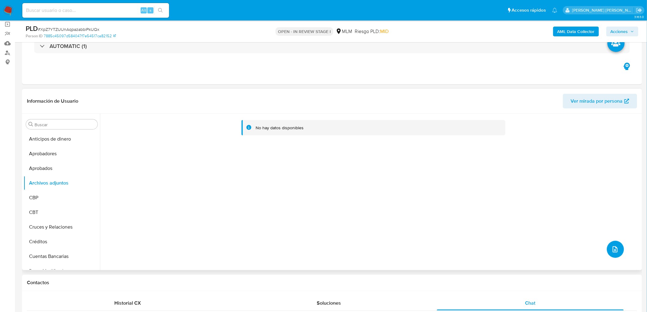
click at [611, 248] on icon "upload-file" at bounding box center [614, 249] width 7 height 7
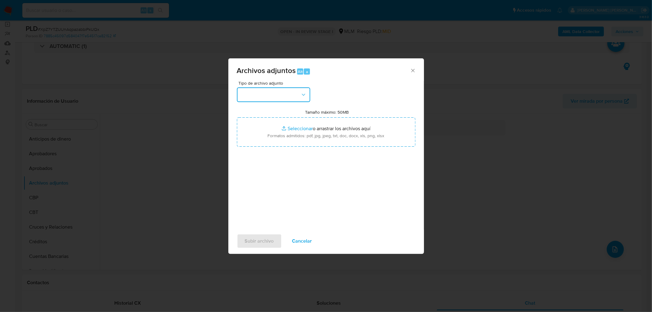
click at [293, 95] on button "button" at bounding box center [273, 94] width 73 height 15
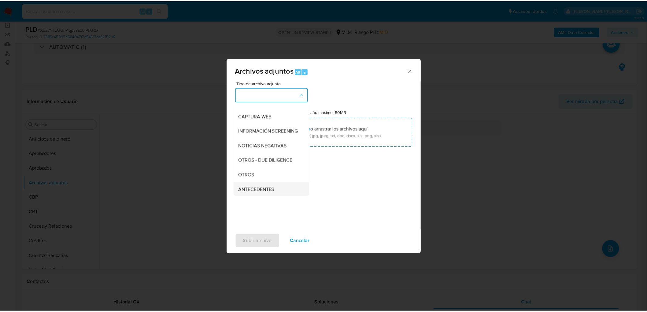
scroll to position [102, 0]
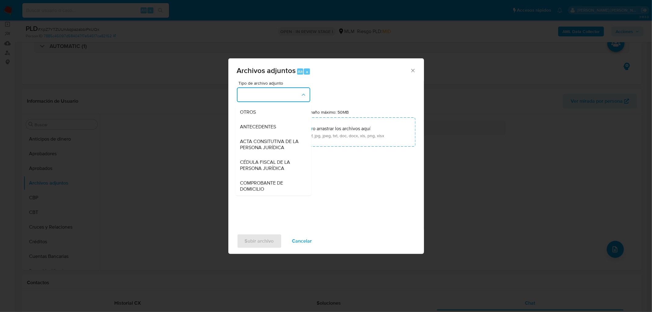
click at [270, 114] on div "OTROS" at bounding box center [271, 112] width 62 height 15
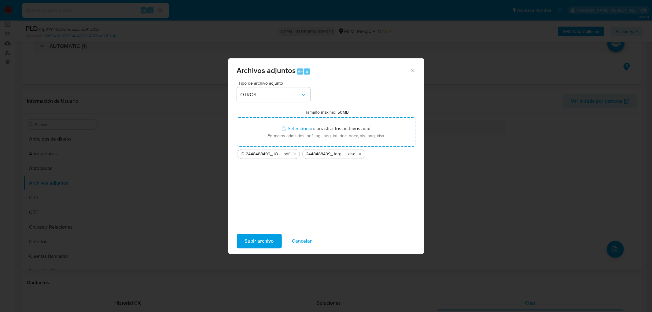
click at [266, 240] on span "Subir archivo" at bounding box center [259, 240] width 29 height 13
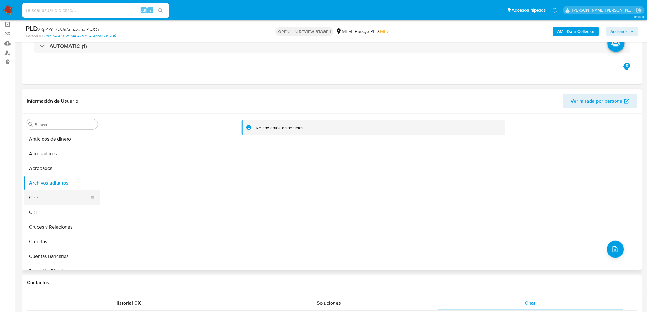
click at [44, 191] on button "CBP" at bounding box center [60, 197] width 72 height 15
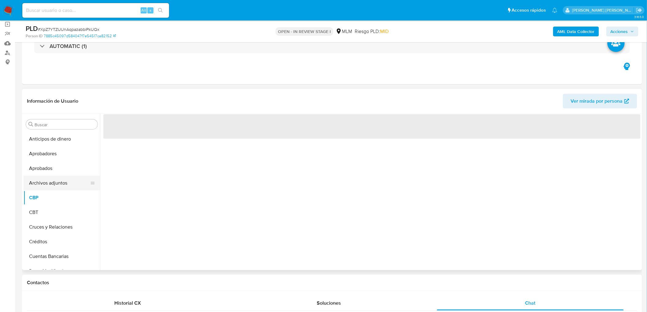
click at [57, 179] on button "Archivos adjuntos" at bounding box center [60, 183] width 72 height 15
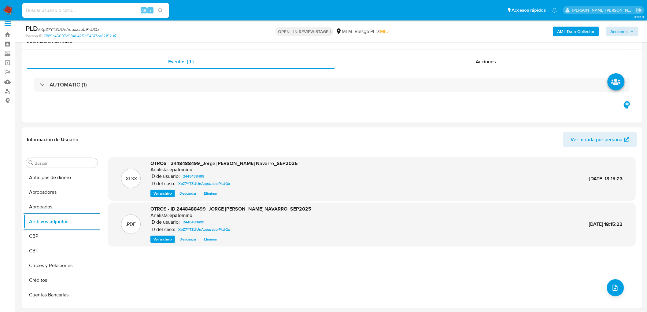
scroll to position [0, 0]
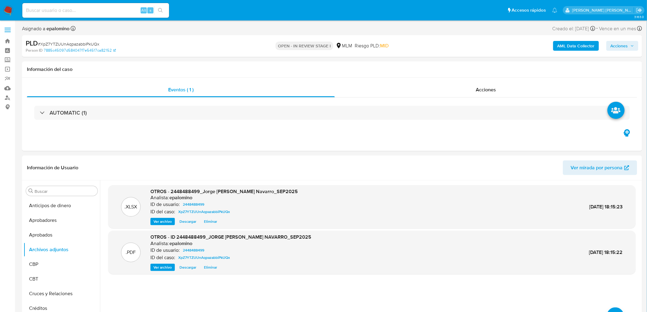
click at [622, 47] on span "Acciones" at bounding box center [618, 46] width 17 height 10
click at [615, 142] on span "Enviar" at bounding box center [615, 144] width 12 height 9
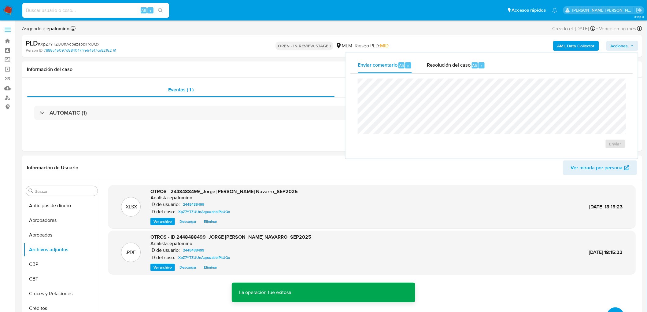
click at [439, 69] on div "Resolución del caso Alt r" at bounding box center [456, 65] width 58 height 16
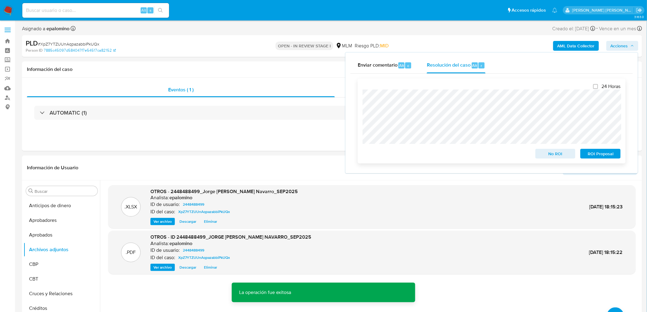
click at [546, 152] on span "No ROI" at bounding box center [555, 153] width 32 height 9
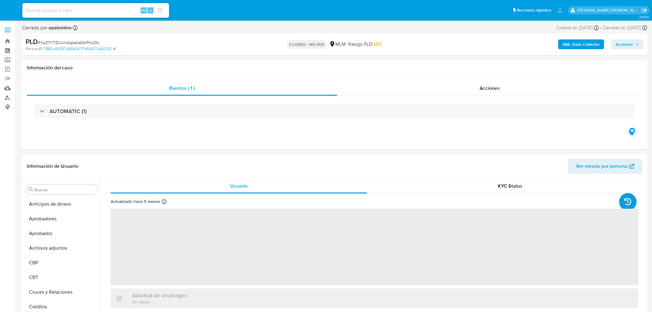
select select "10"
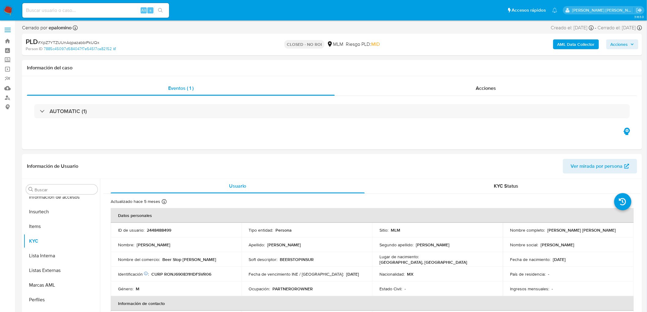
scroll to position [302, 0]
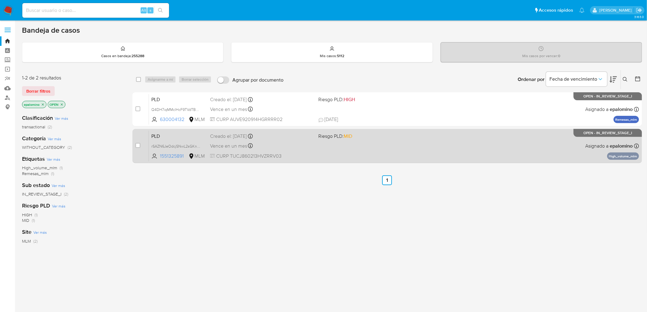
click at [160, 138] on span "PLD" at bounding box center [178, 136] width 54 height 8
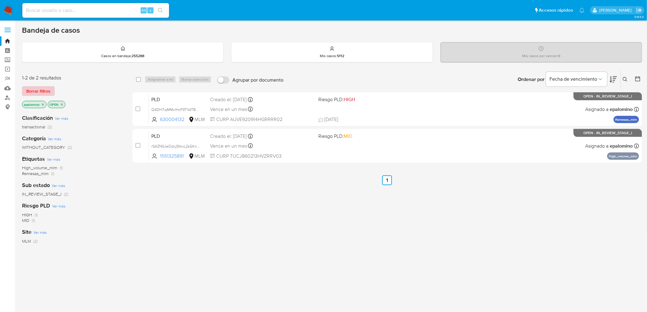
click at [28, 90] on span "Borrar filtros" at bounding box center [38, 91] width 24 height 9
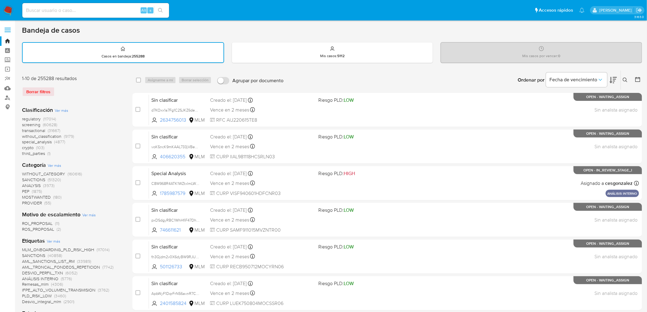
click at [629, 77] on button at bounding box center [626, 79] width 10 height 7
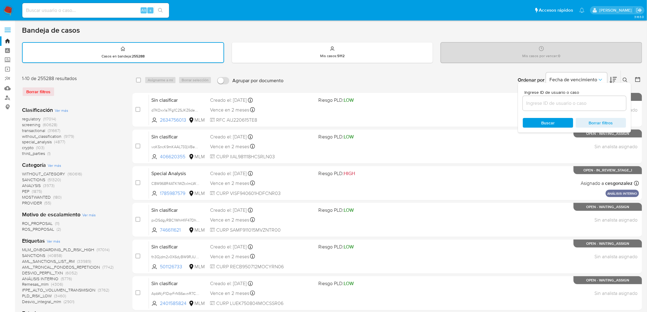
click at [530, 108] on div at bounding box center [574, 103] width 103 height 15
click at [536, 103] on input at bounding box center [574, 103] width 103 height 8
paste input "1551325891"
type input "1551325891"
click at [540, 123] on span "Buscar" at bounding box center [548, 123] width 42 height 9
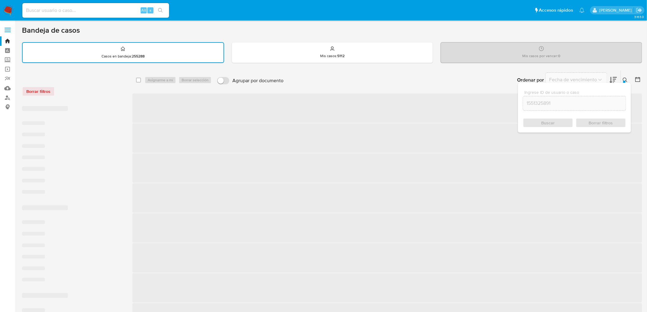
click at [626, 80] on icon at bounding box center [624, 80] width 5 height 5
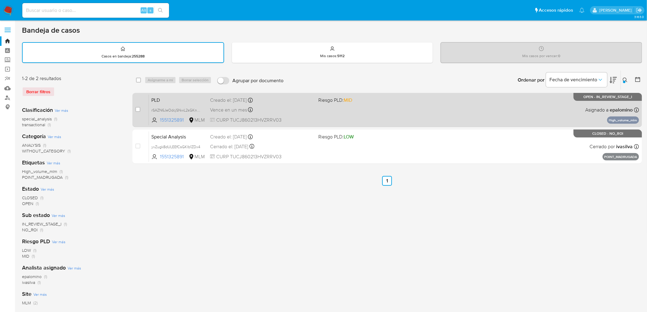
click at [161, 97] on span "PLD" at bounding box center [178, 100] width 54 height 8
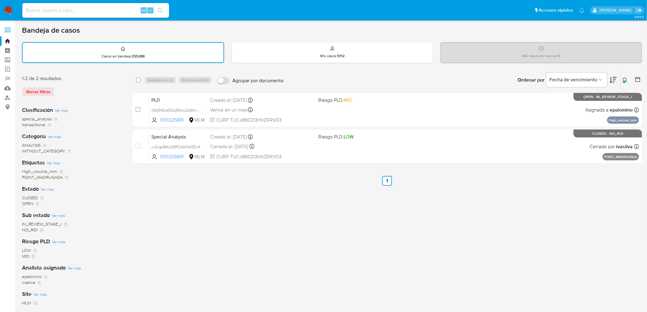
click at [6, 8] on img at bounding box center [8, 10] width 10 height 10
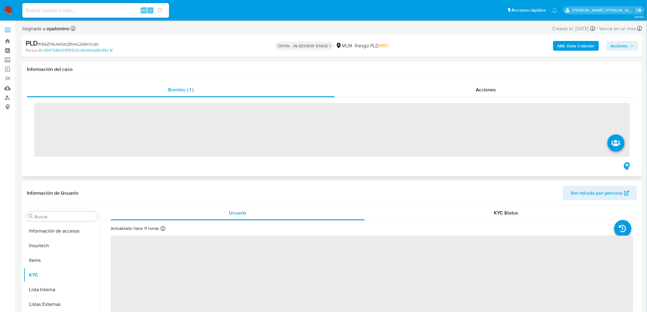
scroll to position [302, 0]
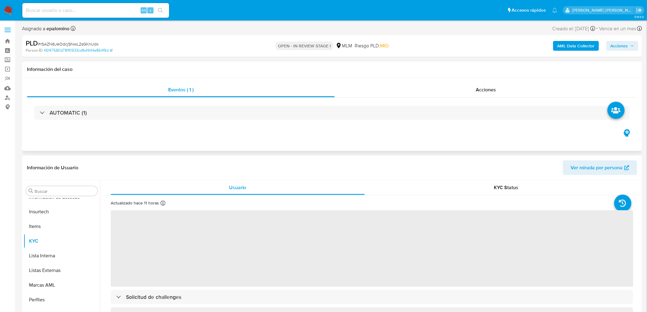
select select "10"
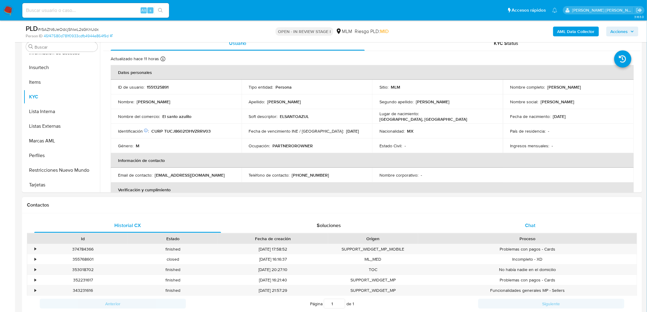
click at [515, 224] on div "Chat" at bounding box center [530, 225] width 187 height 15
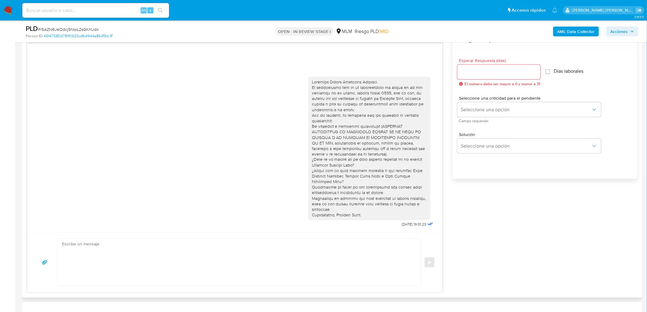
scroll to position [292, 0]
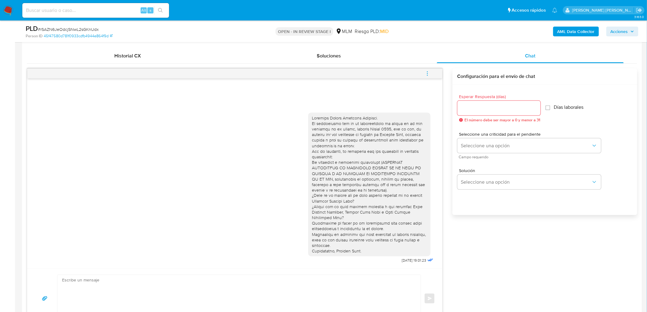
click at [425, 70] on span "menu-action" at bounding box center [427, 73] width 6 height 15
click at [391, 62] on li "Cerrar conversación" at bounding box center [385, 61] width 63 height 11
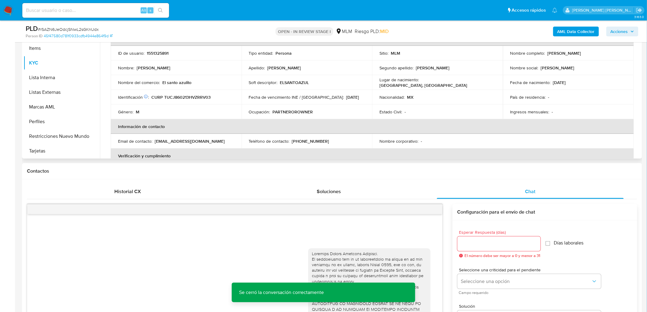
scroll to position [123, 0]
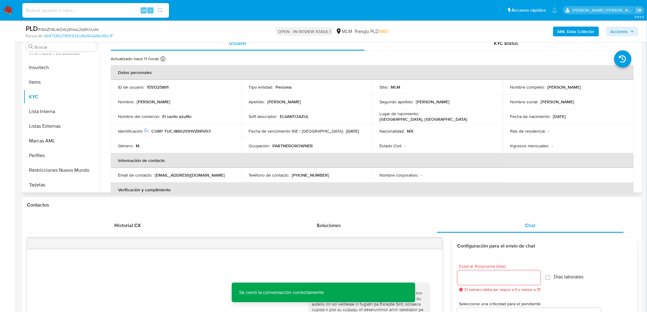
click at [157, 86] on p "1551325891" at bounding box center [158, 87] width 22 height 6
copy p "1551325891"
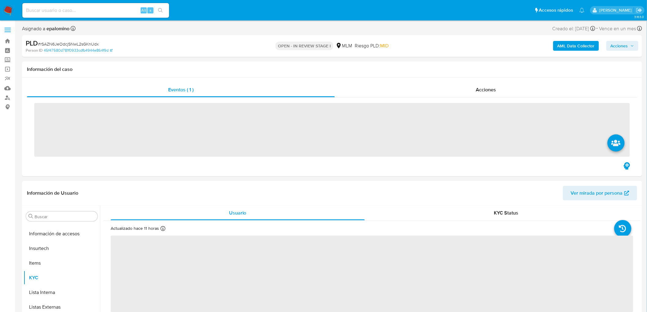
scroll to position [302, 0]
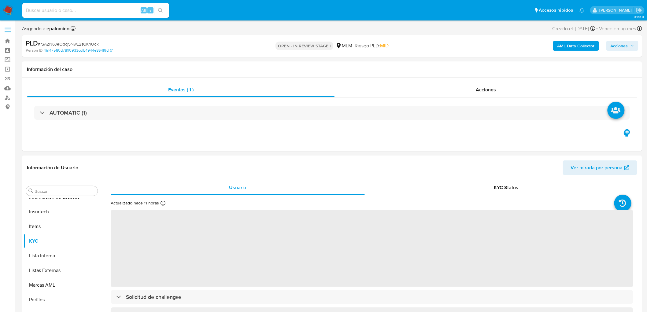
select select "10"
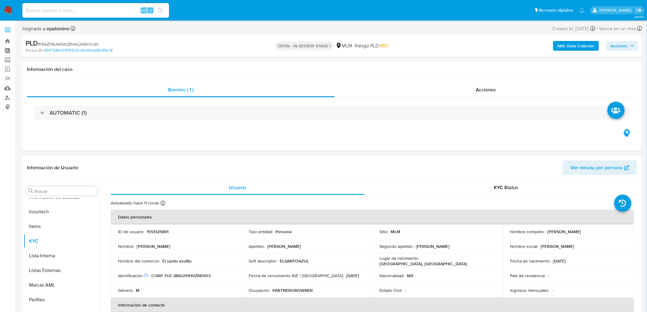
click at [164, 229] on p "1551325891" at bounding box center [158, 232] width 22 height 6
click at [164, 230] on p "1551325891" at bounding box center [158, 232] width 22 height 6
copy p "1551325891"
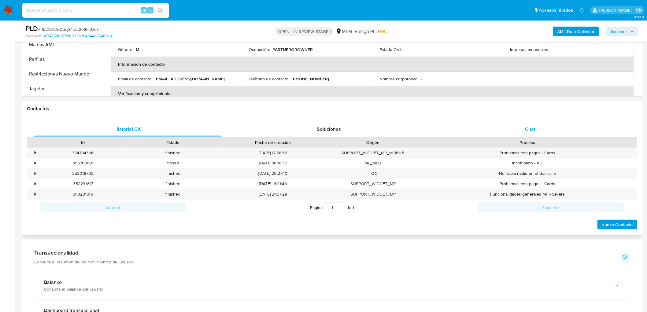
click at [526, 124] on div "Chat" at bounding box center [530, 129] width 187 height 15
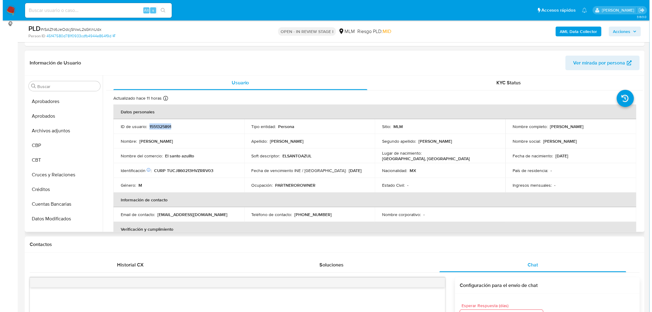
scroll to position [0, 0]
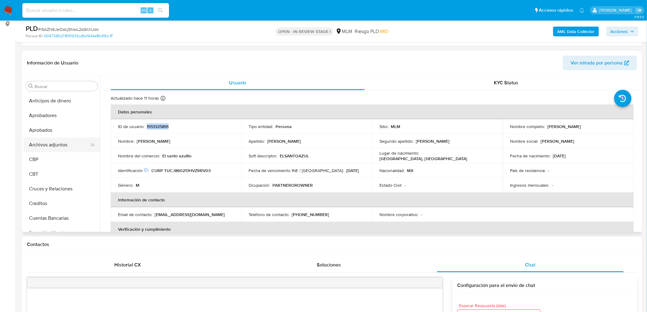
click at [60, 145] on button "Archivos adjuntos" at bounding box center [60, 145] width 72 height 15
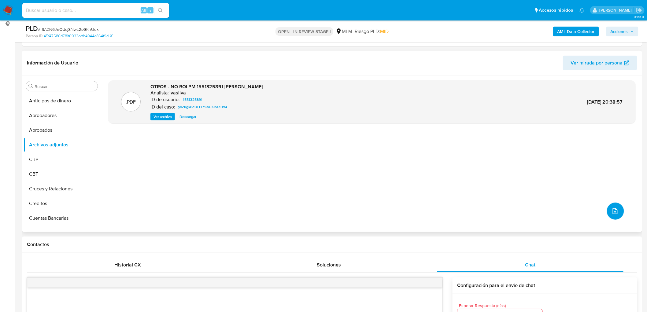
click at [614, 208] on icon "upload-file" at bounding box center [614, 210] width 7 height 7
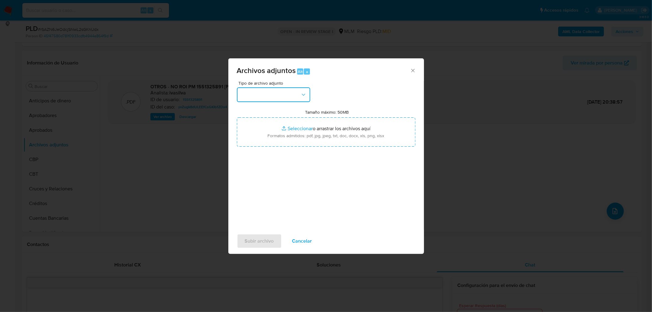
click at [305, 90] on button "button" at bounding box center [273, 94] width 73 height 15
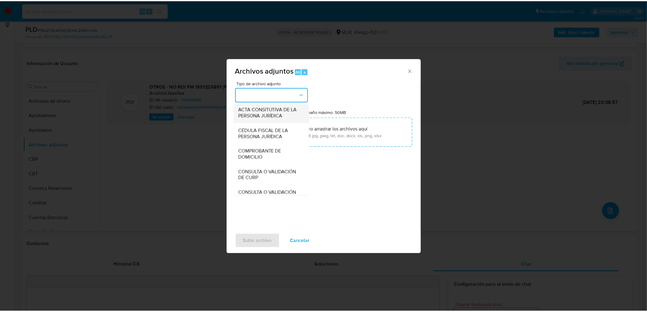
scroll to position [102, 0]
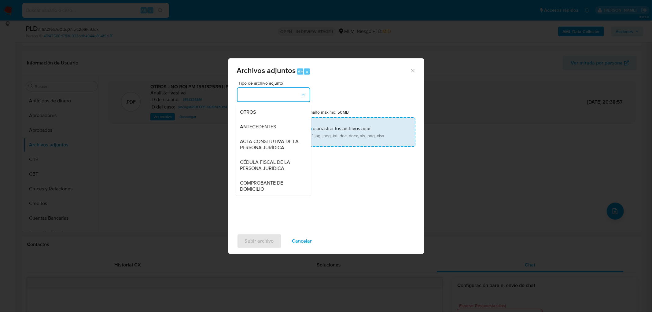
click at [277, 119] on div "OTROS" at bounding box center [271, 112] width 62 height 15
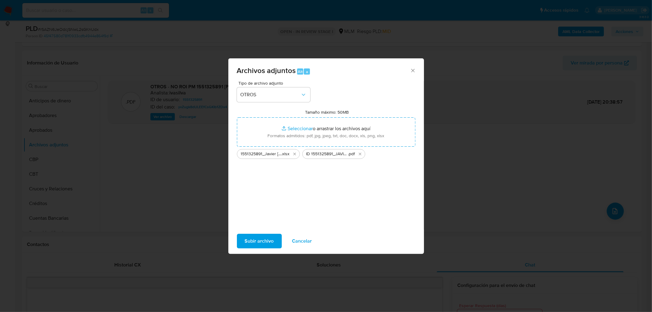
click at [249, 240] on span "Subir archivo" at bounding box center [259, 240] width 29 height 13
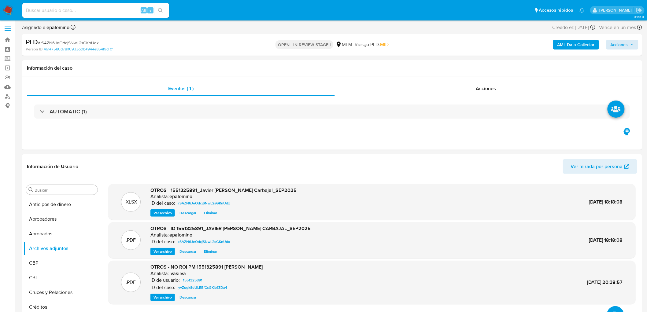
scroll to position [0, 0]
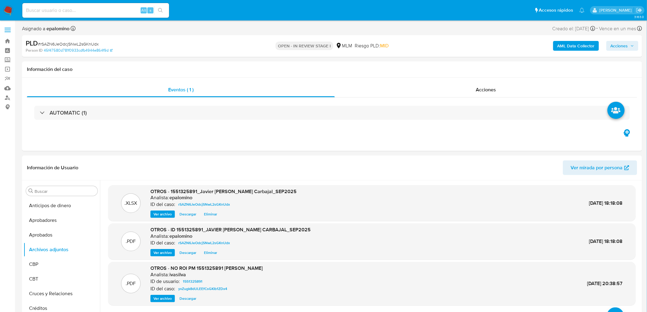
click at [622, 42] on span "Acciones" at bounding box center [618, 46] width 17 height 10
click at [624, 147] on button "Enviar" at bounding box center [615, 144] width 20 height 10
click at [446, 54] on div "Enviar comentario Alt c Resolución del caso Alt r Enviar" at bounding box center [491, 106] width 292 height 106
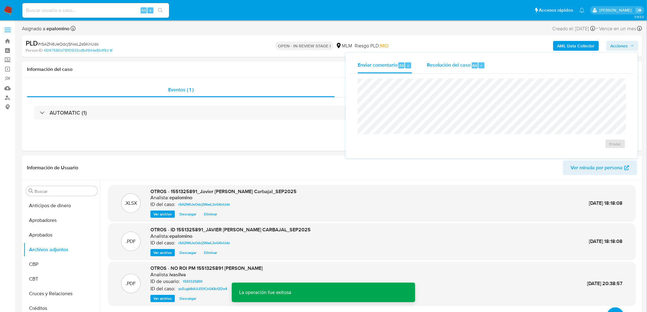
click at [446, 64] on span "Resolución del caso" at bounding box center [449, 65] width 44 height 7
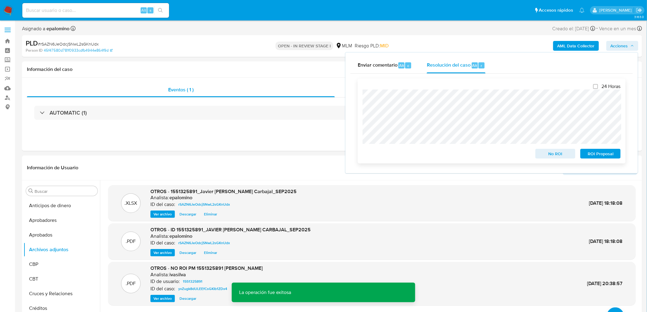
click at [608, 152] on span "ROI Proposal" at bounding box center [600, 153] width 32 height 9
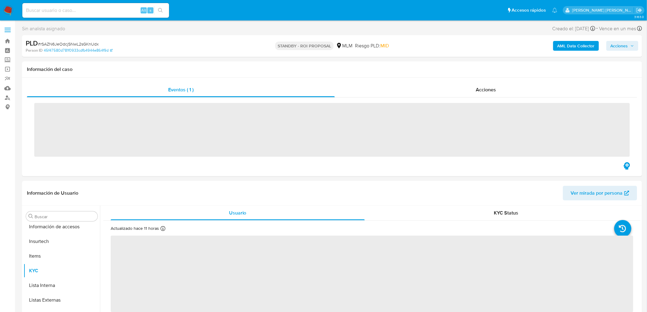
scroll to position [302, 0]
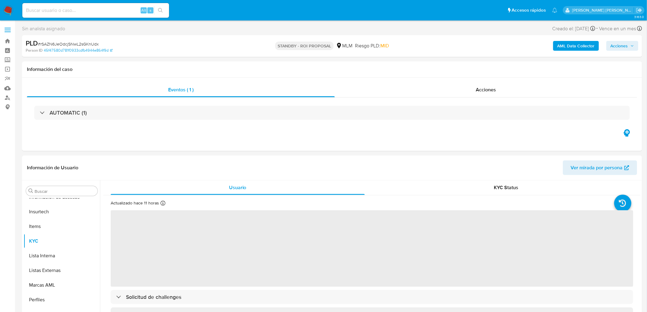
select select "10"
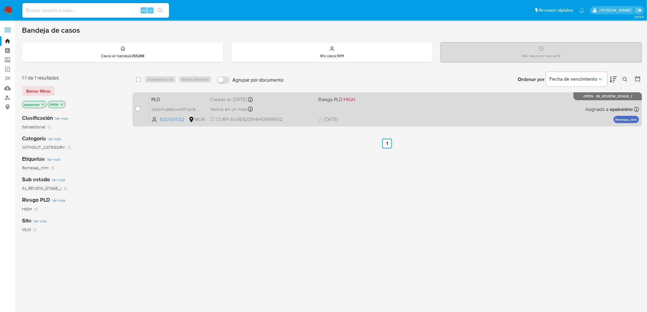
click at [160, 99] on span "PLD" at bounding box center [178, 99] width 54 height 8
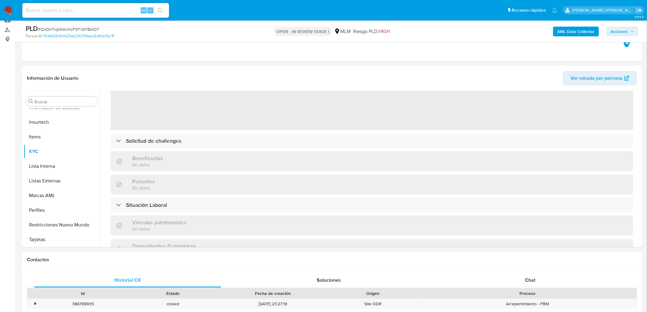
scroll to position [68, 0]
click at [520, 277] on div "Chat" at bounding box center [530, 280] width 187 height 15
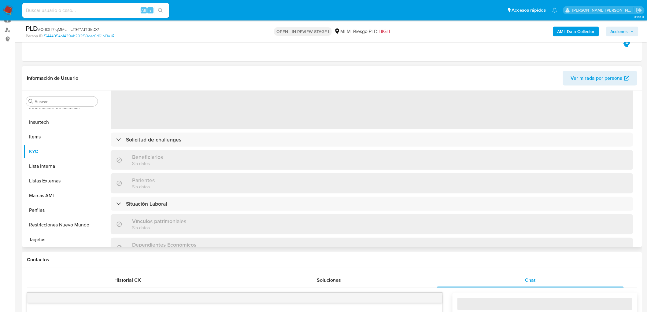
select select "10"
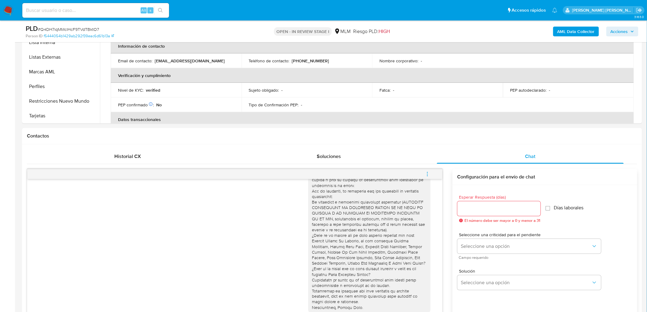
scroll to position [34, 0]
